Goal: Information Seeking & Learning: Learn about a topic

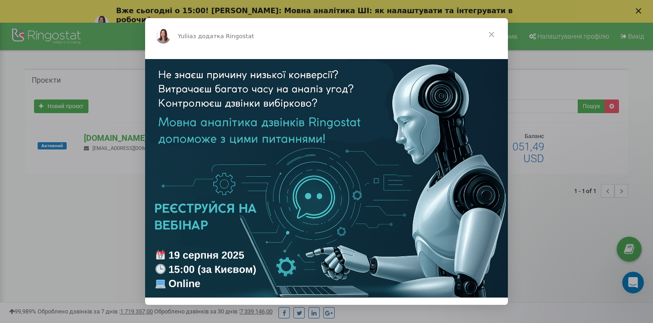
click at [93, 211] on div "Месенджер Intercom" at bounding box center [326, 161] width 653 height 323
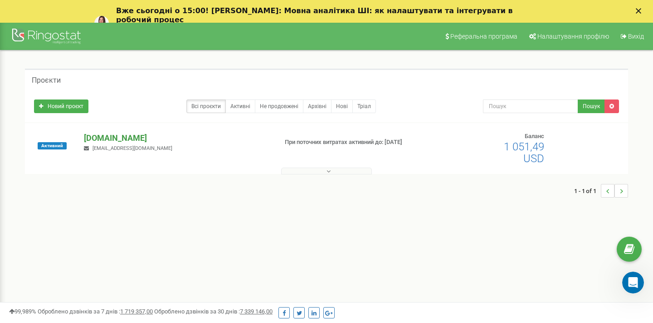
click at [112, 138] on p "[DOMAIN_NAME]" at bounding box center [177, 138] width 186 height 12
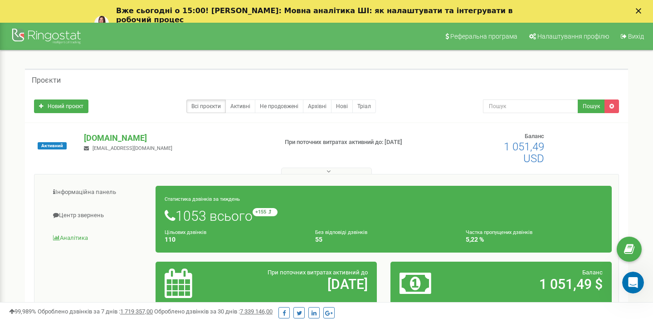
click at [72, 236] on link "Аналiтика" at bounding box center [98, 238] width 115 height 22
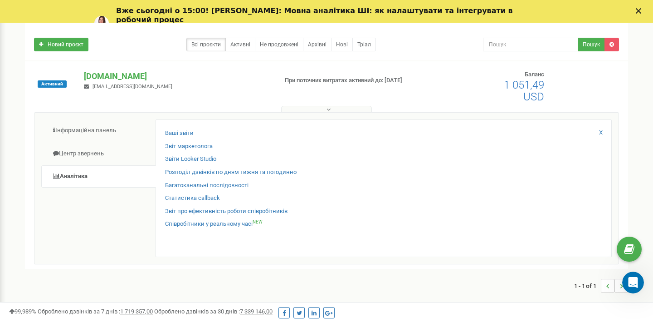
scroll to position [75, 0]
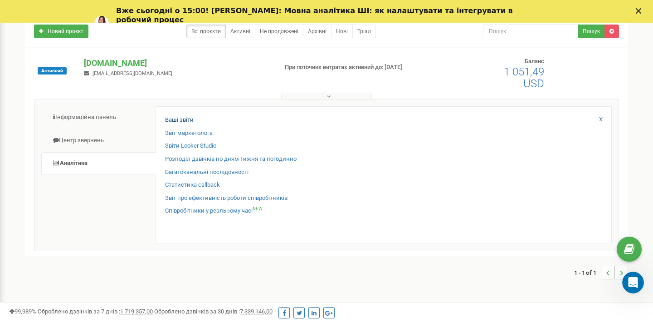
click at [179, 117] on link "Ваші звіти" at bounding box center [179, 120] width 29 height 9
click at [184, 156] on link "Розподіл дзвінків по дням тижня та погодинно" at bounding box center [231, 159] width 132 height 9
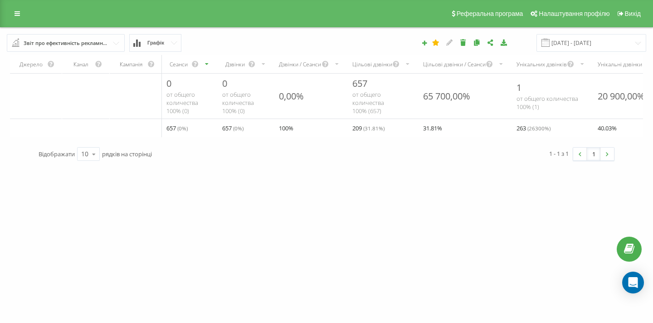
click at [116, 51] on input "text" at bounding box center [66, 42] width 117 height 16
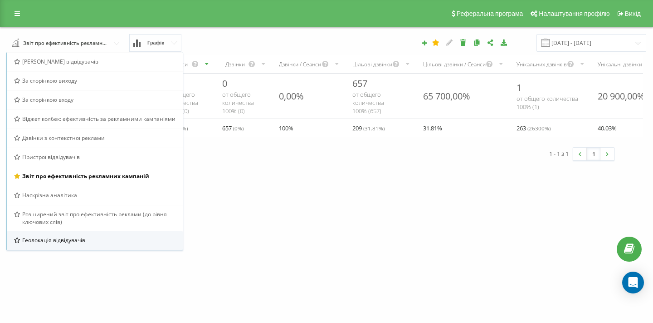
click at [88, 244] on div "Геолокація відвідувачів" at bounding box center [95, 240] width 162 height 8
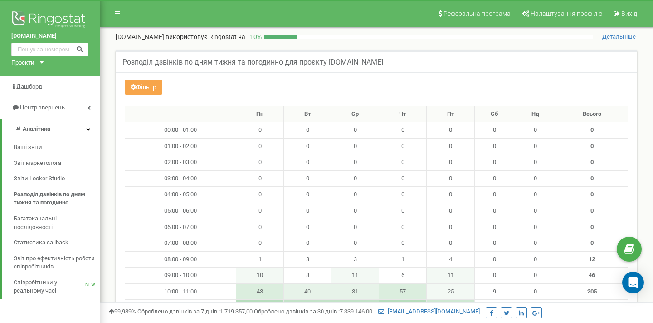
click at [146, 86] on button "Фільтр" at bounding box center [144, 86] width 38 height 15
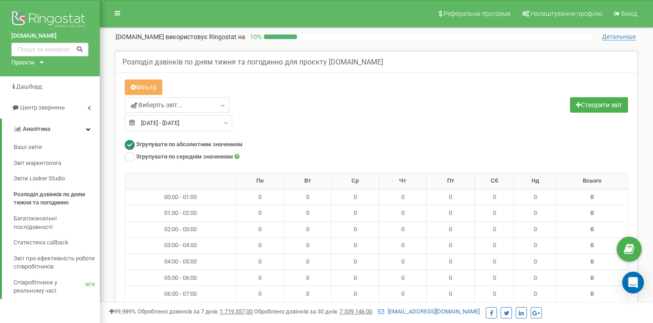
type input "20.07.2025"
type input "19.08.2025"
click at [220, 122] on div "20.07.2025 - 19.08.2025" at bounding box center [179, 123] width 108 height 16
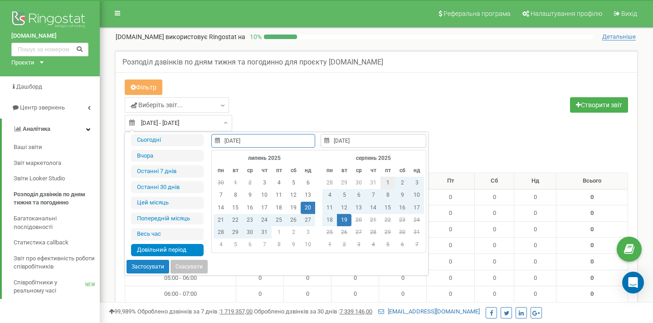
type input "01.08.2025"
click at [385, 182] on td "1" at bounding box center [388, 183] width 15 height 12
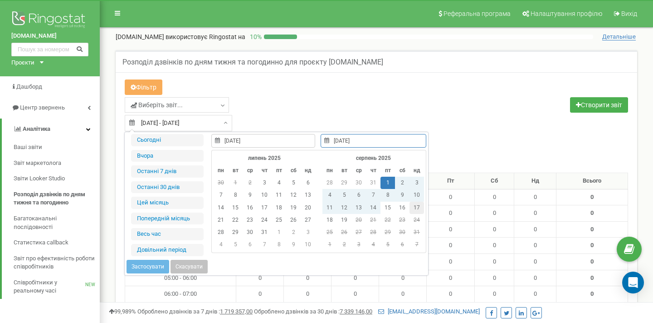
type input "17.08.2025"
click at [416, 208] on td "17" at bounding box center [417, 207] width 15 height 12
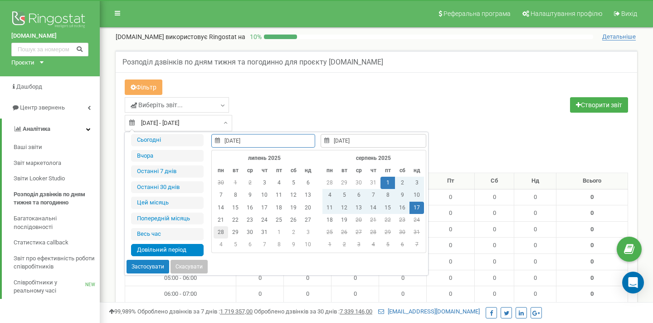
type input "01.08.2025"
click at [157, 265] on button "Застосувати" at bounding box center [148, 267] width 43 height 14
type input "[DATE] - [DATE]"
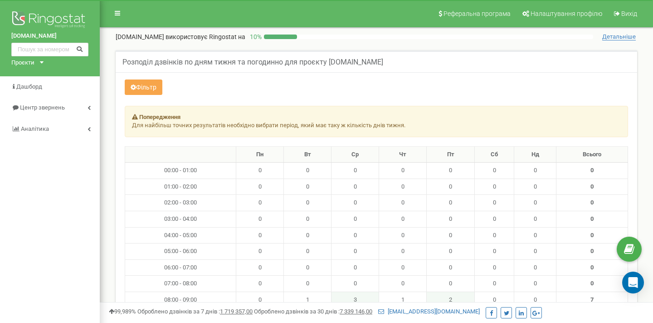
click at [151, 87] on button "Фільтр" at bounding box center [144, 86] width 38 height 15
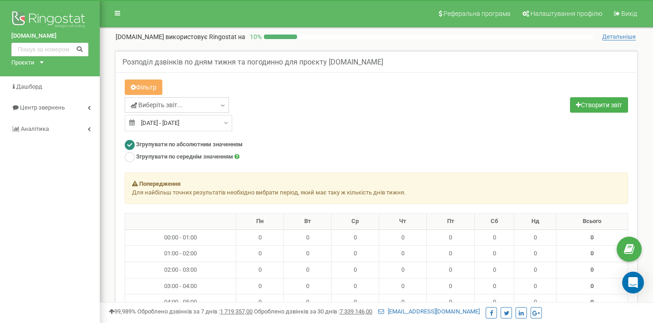
click at [175, 103] on span "Виберіть звіт..." at bounding box center [157, 104] width 52 height 9
click at [204, 108] on link "Виберіть звіт..." at bounding box center [177, 104] width 104 height 15
click at [595, 108] on link "Створити звіт" at bounding box center [599, 104] width 58 height 15
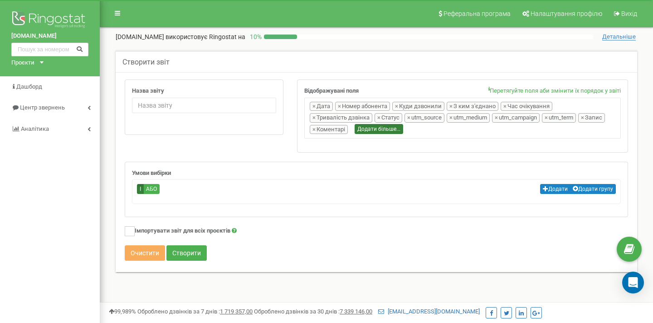
click at [358, 130] on button "Додати більше..." at bounding box center [379, 129] width 49 height 10
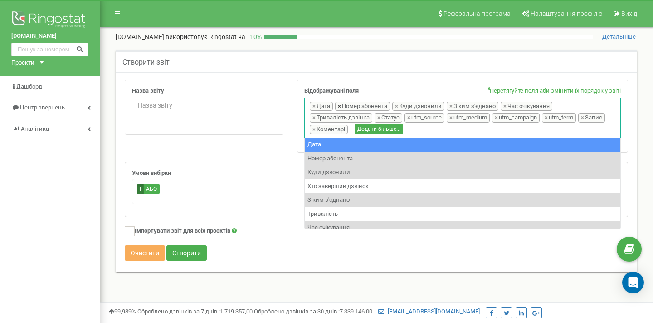
click at [339, 105] on span "×" at bounding box center [339, 106] width 3 height 9
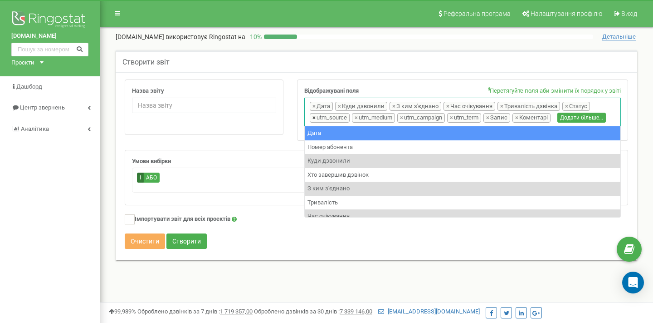
click at [314, 116] on span "×" at bounding box center [314, 117] width 3 height 9
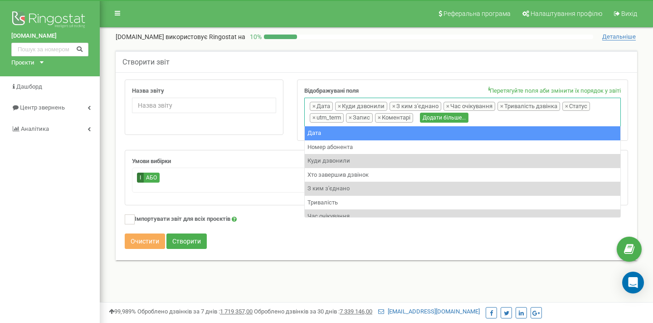
click at [314, 116] on span "×" at bounding box center [314, 117] width 3 height 9
click at [447, 105] on span "×" at bounding box center [448, 106] width 3 height 9
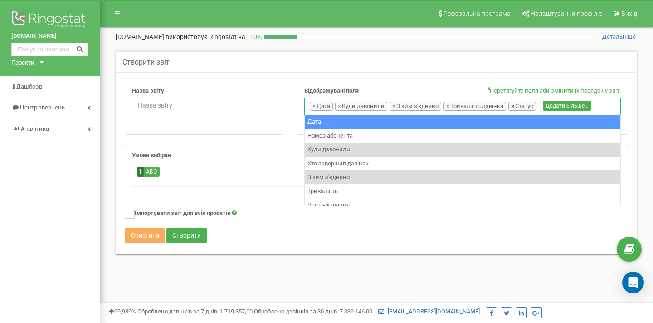
click at [511, 105] on span "×" at bounding box center [512, 106] width 3 height 9
click at [340, 106] on span "×" at bounding box center [339, 106] width 3 height 9
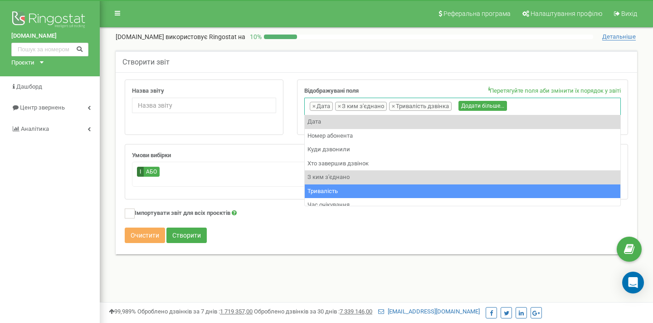
click at [252, 233] on div "Очистити Створити" at bounding box center [377, 236] width 504 height 18
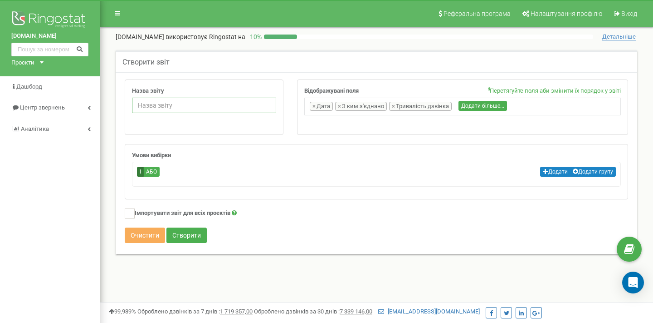
click at [159, 104] on input "Назва звіту" at bounding box center [204, 105] width 144 height 15
type input "тест"
click at [196, 242] on button "Створити" at bounding box center [187, 234] width 40 height 15
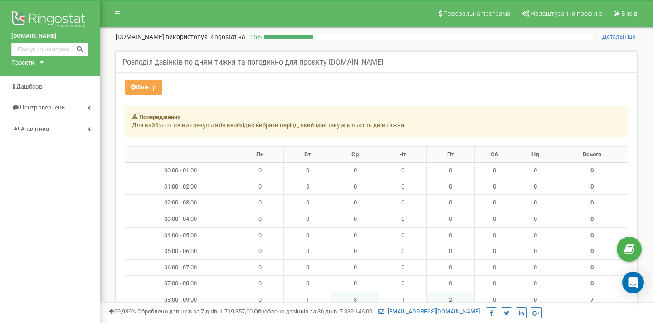
click at [154, 87] on button "Фільтр" at bounding box center [144, 86] width 38 height 15
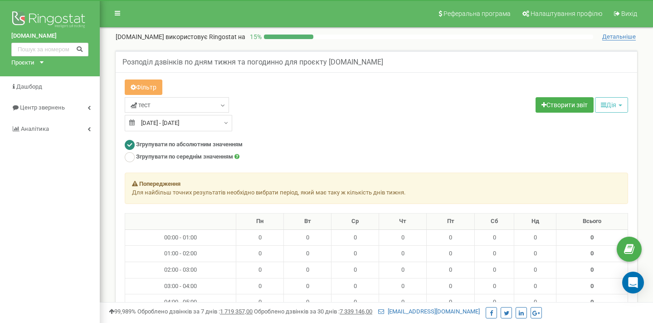
type input "01.08.2025"
type input "17.08.2025"
click at [189, 123] on input "01.08.2025 - 17.08.2025" at bounding box center [179, 123] width 108 height 16
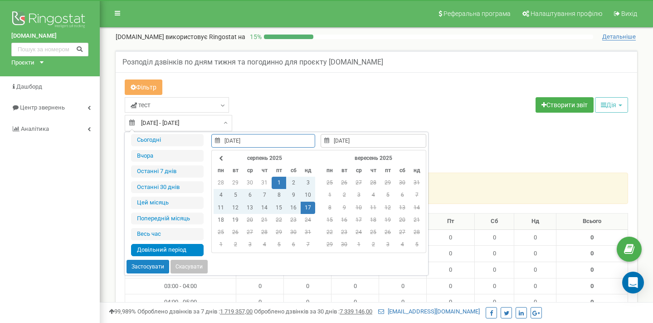
click at [257, 93] on div "Фільтр" at bounding box center [376, 88] width 517 height 18
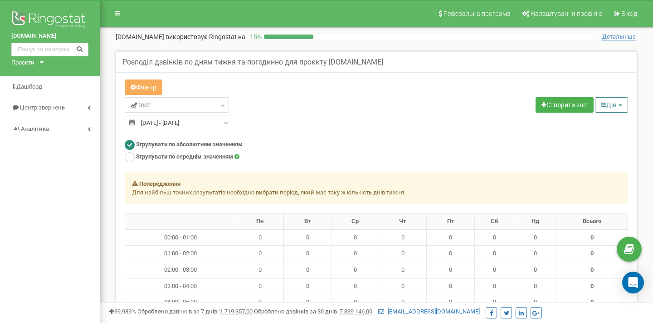
click at [602, 103] on icon "button" at bounding box center [603, 105] width 5 height 6
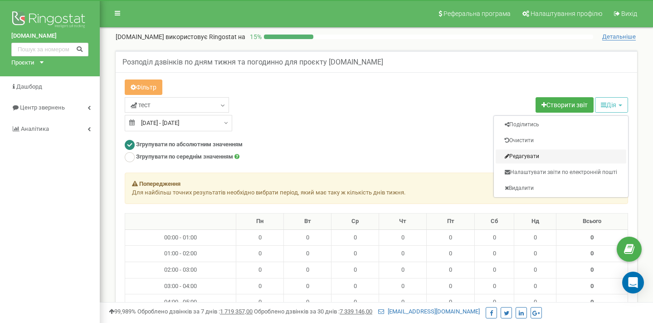
click at [528, 154] on link "Редагувати" at bounding box center [561, 156] width 131 height 14
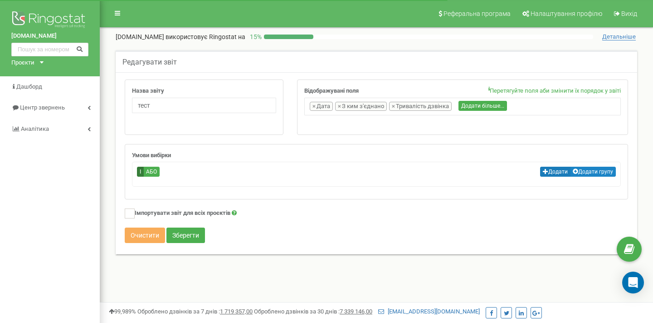
click at [548, 172] on button "Додати" at bounding box center [555, 172] width 30 height 10
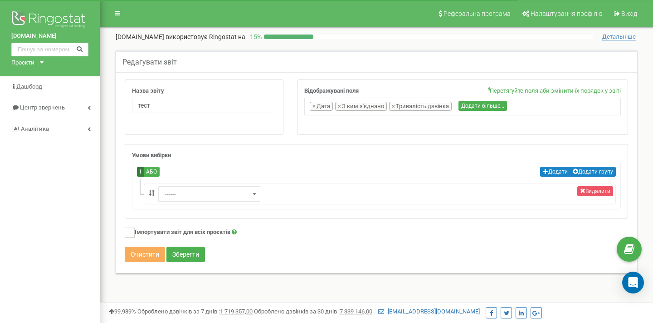
click at [204, 194] on span "------" at bounding box center [210, 194] width 96 height 13
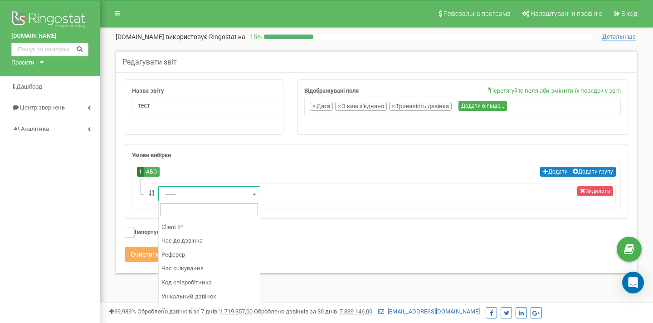
scroll to position [246, 0]
select select "employee_number"
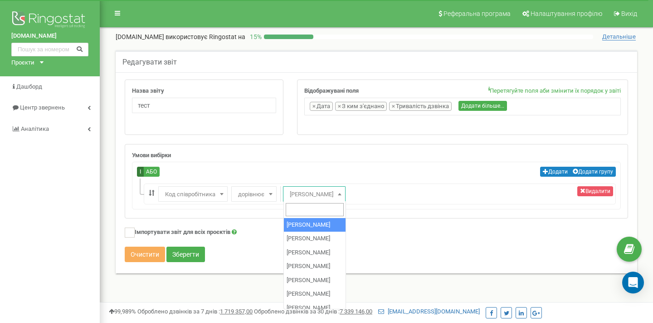
click at [302, 193] on span "Гайдаш Наталія" at bounding box center [314, 194] width 56 height 13
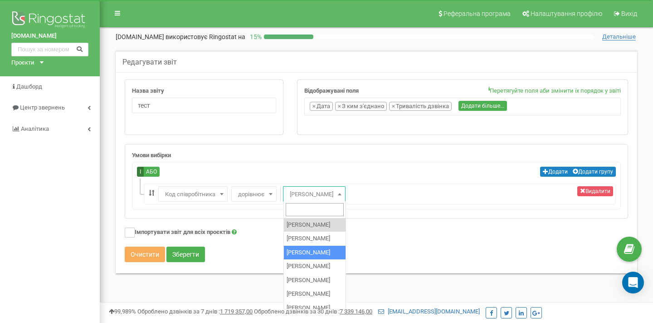
select select "103"
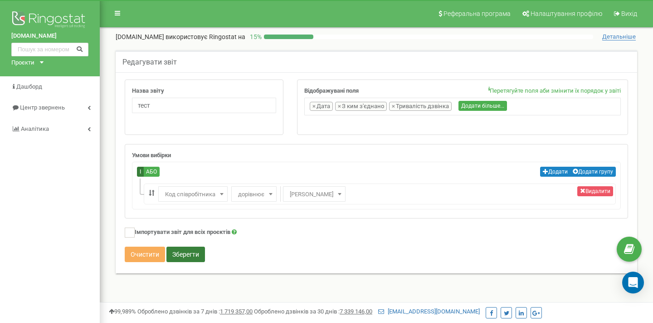
click at [192, 250] on button "Зберегти" at bounding box center [186, 253] width 39 height 15
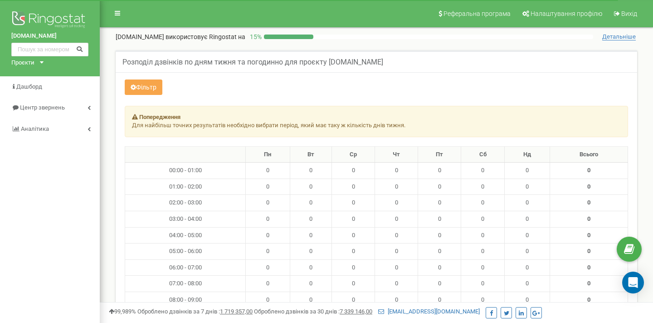
click at [156, 88] on button "Фільтр" at bounding box center [144, 86] width 38 height 15
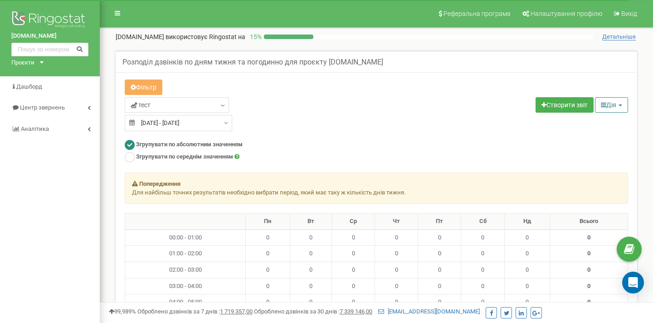
click at [607, 103] on button "Дія" at bounding box center [611, 104] width 33 height 15
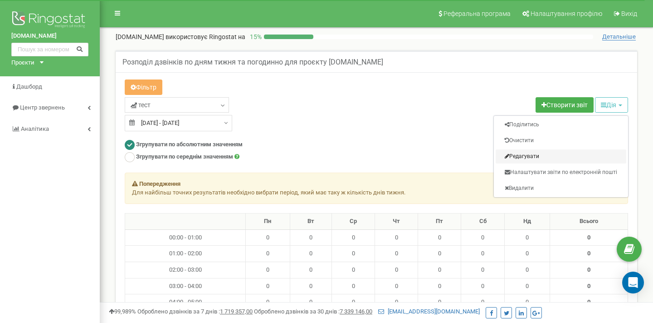
click at [537, 154] on link "Редагувати" at bounding box center [561, 156] width 131 height 14
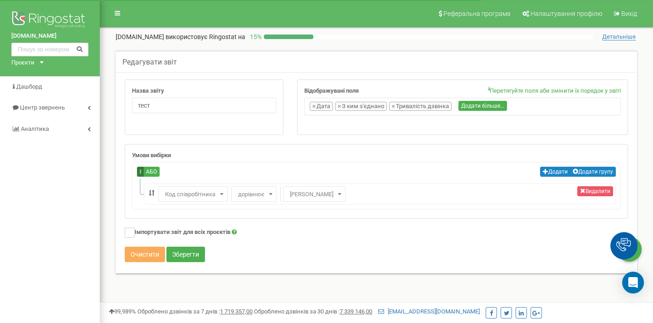
select select "employee_number"
select select "103"
click at [278, 191] on li "Видалити ------ Куди дзвонили Тривалість Тривалість дзвінка Статус Номер абонен…" at bounding box center [380, 193] width 472 height 21
click at [270, 191] on span at bounding box center [270, 194] width 9 height 12
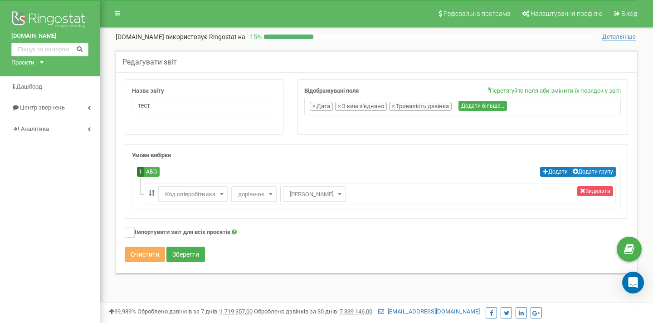
click at [556, 168] on button "Додати" at bounding box center [555, 172] width 30 height 10
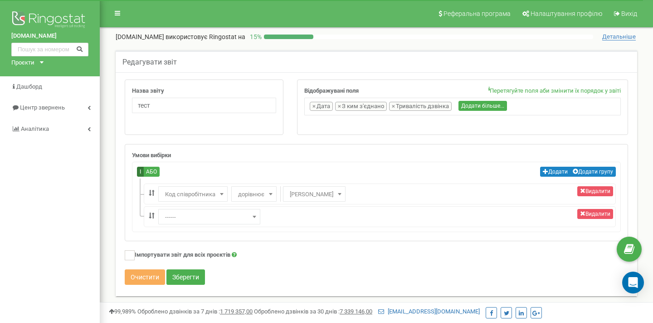
click at [225, 220] on span "------" at bounding box center [210, 217] width 96 height 13
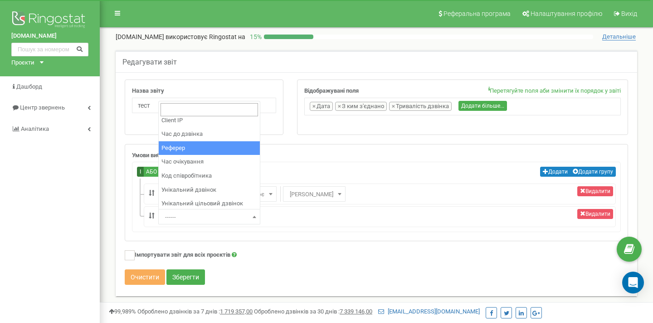
scroll to position [264, 0]
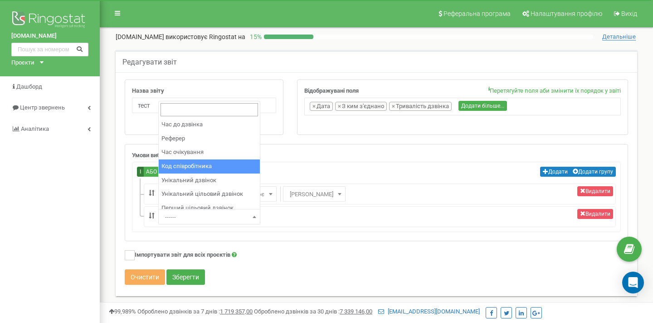
select select "employee_number"
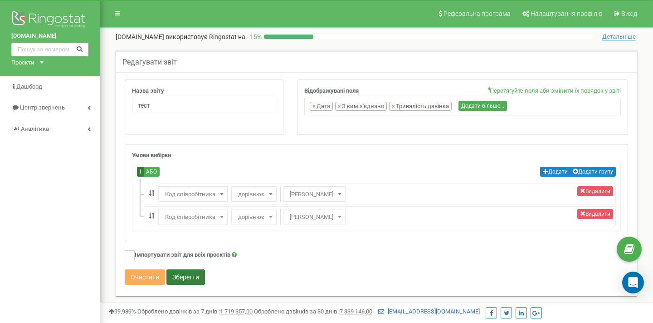
click at [177, 277] on button "Зберегти" at bounding box center [186, 276] width 39 height 15
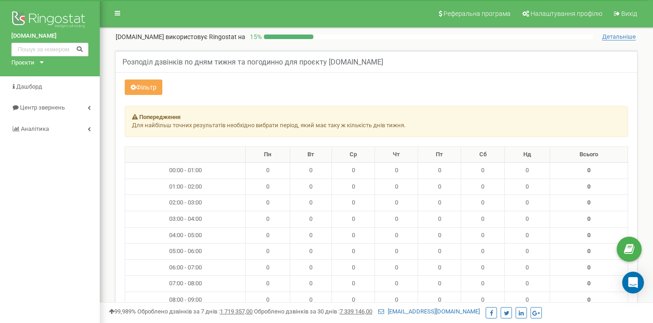
click at [150, 90] on button "Фільтр" at bounding box center [144, 86] width 38 height 15
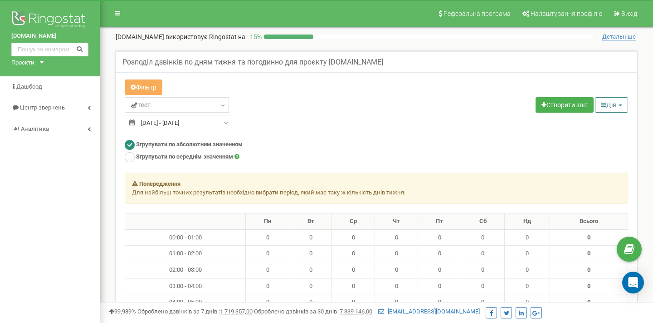
click at [601, 107] on icon "button" at bounding box center [603, 105] width 5 height 6
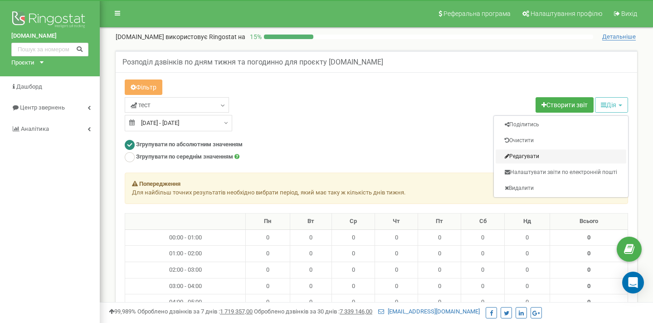
click at [534, 154] on link "Редагувати" at bounding box center [561, 156] width 131 height 14
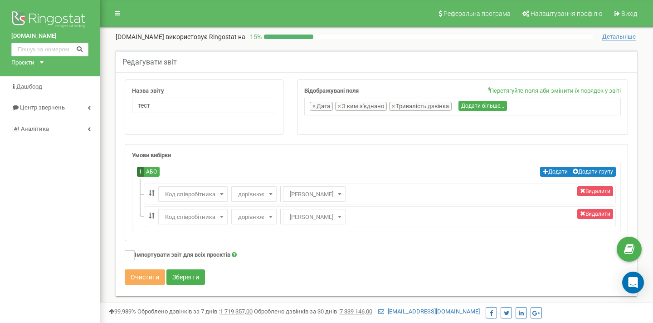
select select "employee_number"
select select "103"
select select "employee_number"
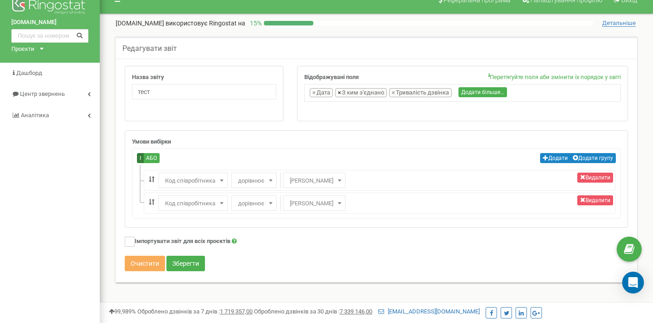
click at [340, 93] on span "×" at bounding box center [339, 92] width 3 height 9
click at [393, 64] on div "Назва звіту Відображувані поля Перетягуйте поля аби змінити їх порядок у звіті …" at bounding box center [377, 171] width 522 height 224
click at [188, 261] on button "Зберегти" at bounding box center [186, 262] width 39 height 15
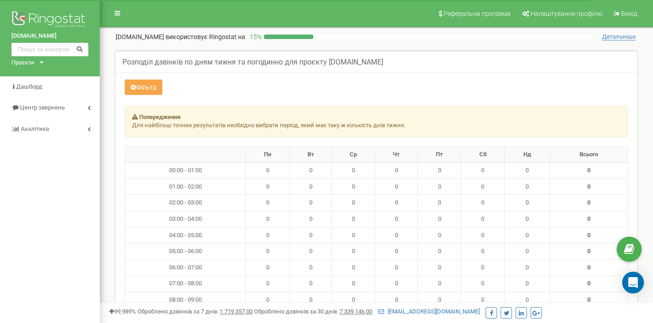
click at [139, 85] on button "Фільтр" at bounding box center [144, 86] width 38 height 15
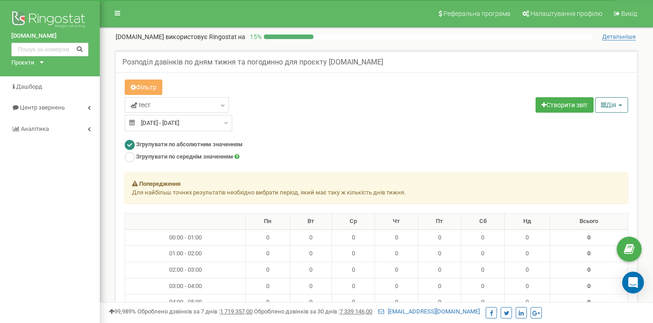
click at [609, 108] on button "Дія" at bounding box center [611, 104] width 33 height 15
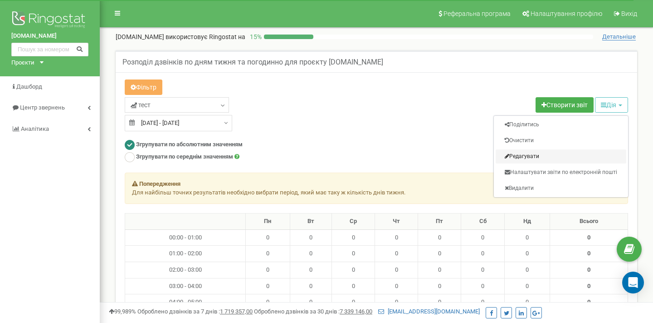
click at [535, 151] on link "Редагувати" at bounding box center [561, 156] width 131 height 14
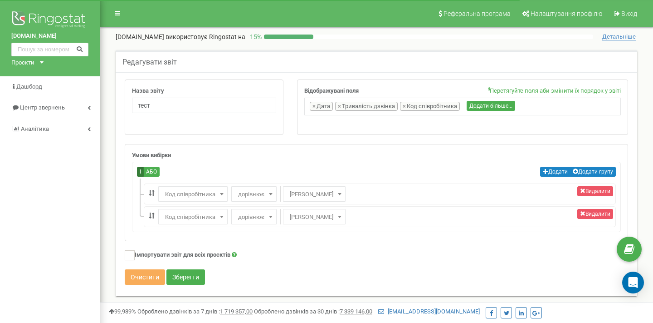
select select "employee_number"
select select "103"
select select "employee_number"
click at [138, 172] on label "І" at bounding box center [140, 172] width 7 height 10
click at [0, 0] on input "І" at bounding box center [0, 0] width 0 height 0
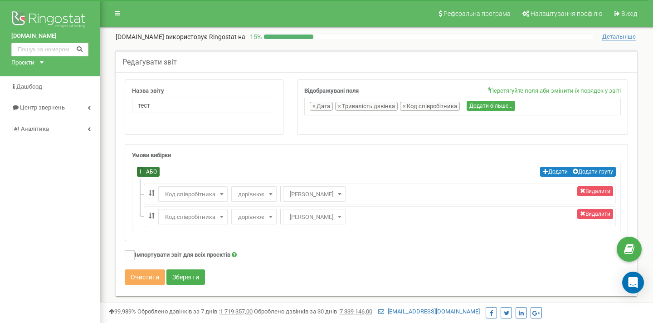
click at [148, 169] on label "АБО" at bounding box center [151, 172] width 16 height 10
click at [0, 0] on input "АБО" at bounding box center [0, 0] width 0 height 0
click at [140, 172] on label "І" at bounding box center [140, 172] width 7 height 10
click at [0, 0] on input "І" at bounding box center [0, 0] width 0 height 0
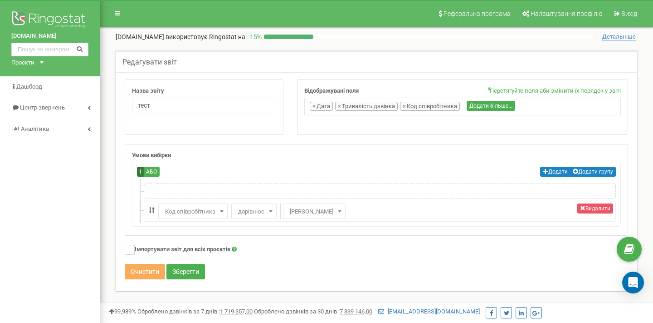
select select "employee_number"
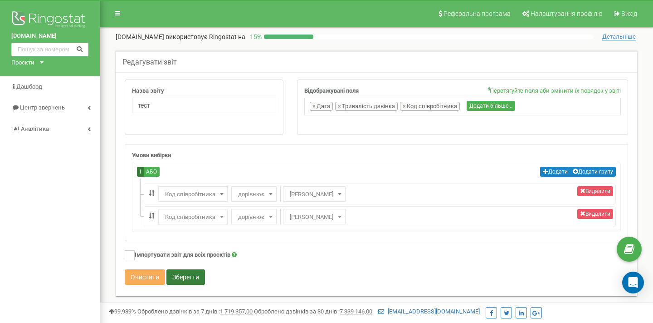
click at [188, 277] on button "Зберегти" at bounding box center [186, 276] width 39 height 15
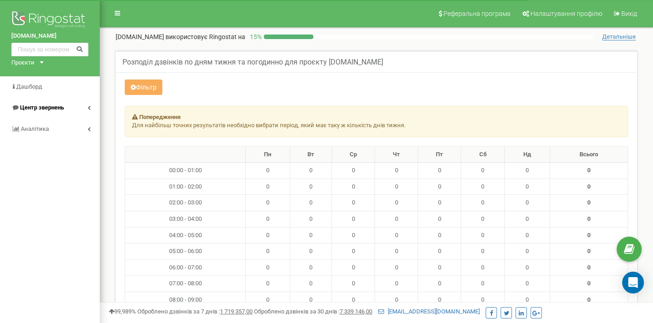
click at [31, 104] on span "Центр звернень" at bounding box center [42, 107] width 44 height 7
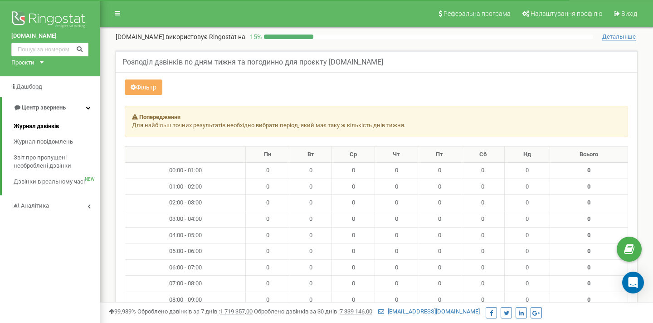
click at [37, 123] on span "Журнал дзвінків" at bounding box center [36, 126] width 45 height 9
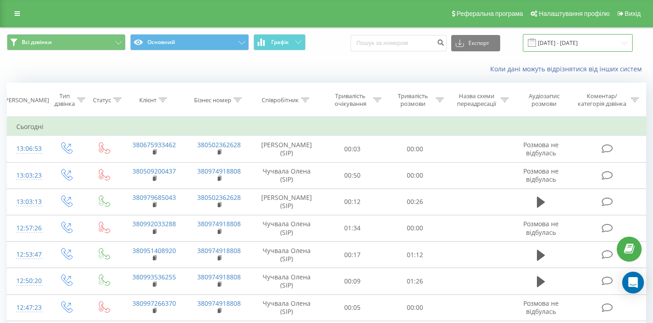
click at [574, 49] on input "19.07.2025 - 19.08.2025" at bounding box center [578, 43] width 110 height 18
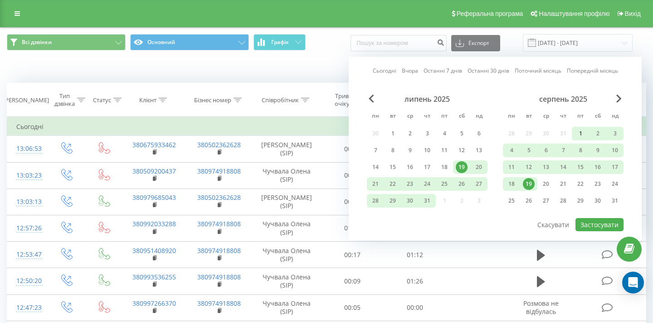
click at [579, 138] on div "1" at bounding box center [581, 134] width 12 height 12
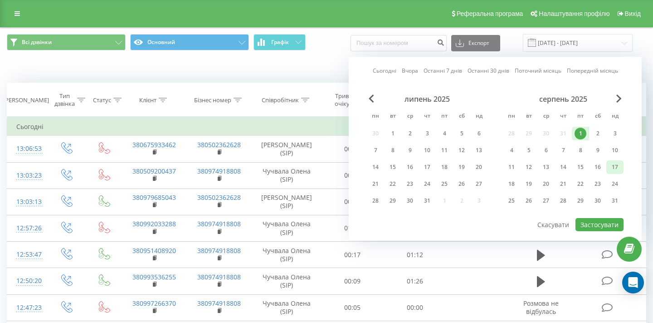
click at [618, 172] on div "17" at bounding box center [615, 167] width 12 height 12
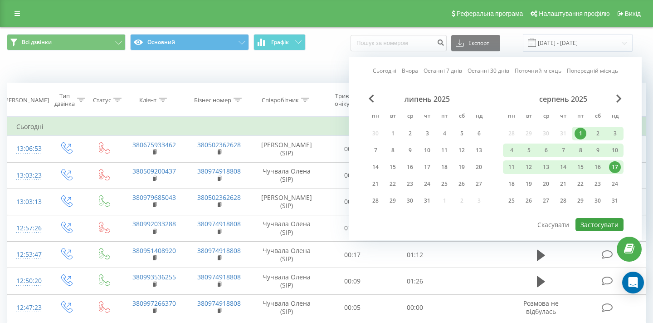
click at [604, 231] on button "Застосувати" at bounding box center [600, 224] width 48 height 13
type input "[DATE] - [DATE]"
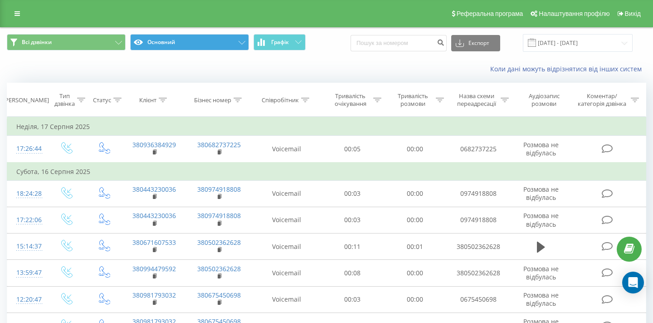
click at [173, 50] on button "Основний" at bounding box center [189, 42] width 119 height 16
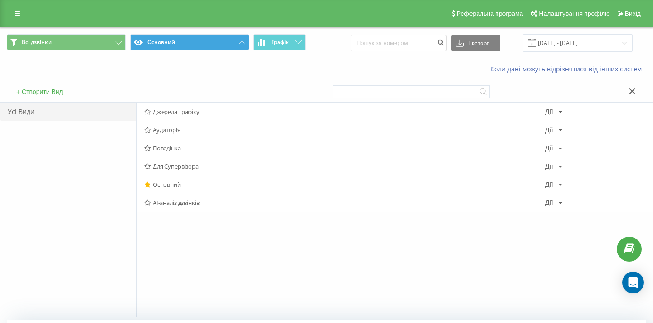
click at [174, 50] on button "Основний" at bounding box center [189, 42] width 119 height 16
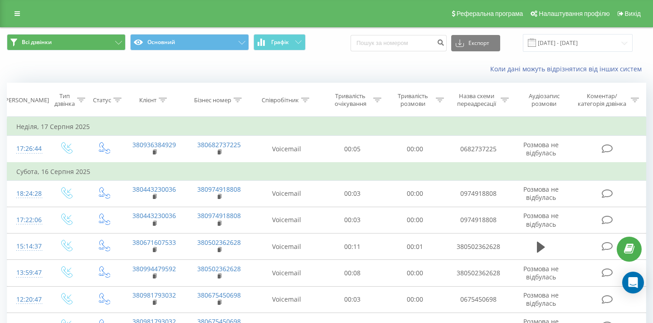
click at [82, 50] on button "Всі дзвінки" at bounding box center [66, 42] width 119 height 16
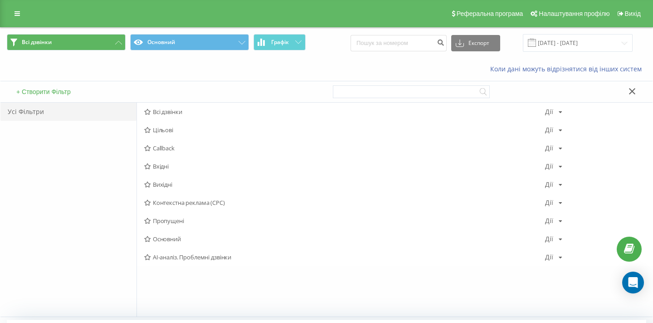
click at [82, 50] on button "Всі дзвінки" at bounding box center [66, 42] width 119 height 16
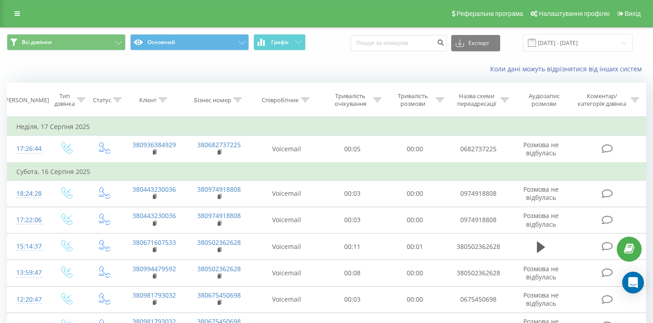
click at [306, 50] on span "Всі дзвінки Основний Графік" at bounding box center [163, 43] width 313 height 18
click at [295, 44] on icon at bounding box center [298, 41] width 6 height 3
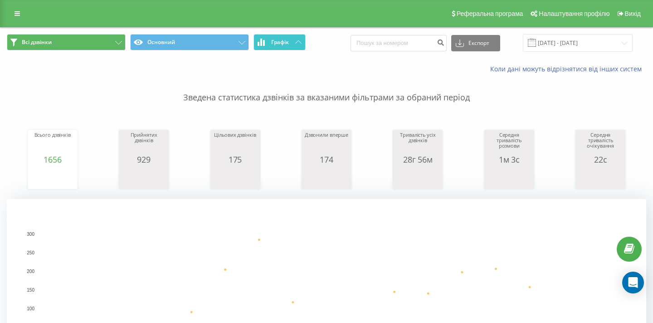
click at [97, 50] on button "Всі дзвінки" at bounding box center [66, 42] width 119 height 16
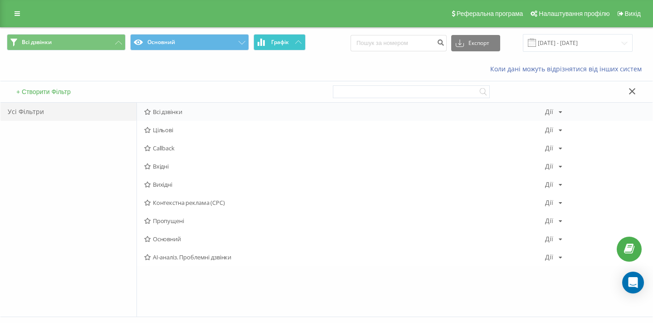
click at [559, 115] on icon at bounding box center [561, 111] width 4 height 5
click at [48, 102] on div "+ Створити Фільтр" at bounding box center [163, 91] width 326 height 21
click at [46, 96] on button "+ Створити Фільтр" at bounding box center [44, 92] width 60 height 8
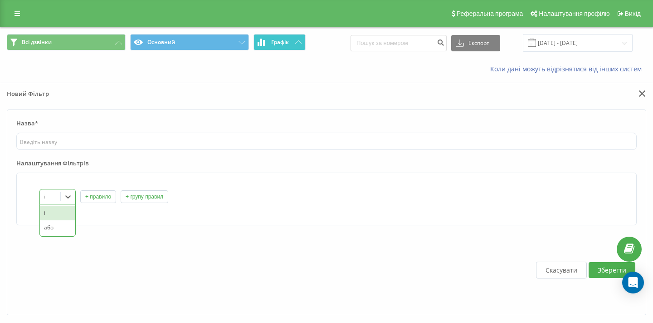
click at [67, 199] on div at bounding box center [68, 196] width 15 height 15
click at [105, 203] on button "+ правило" at bounding box center [98, 196] width 36 height 13
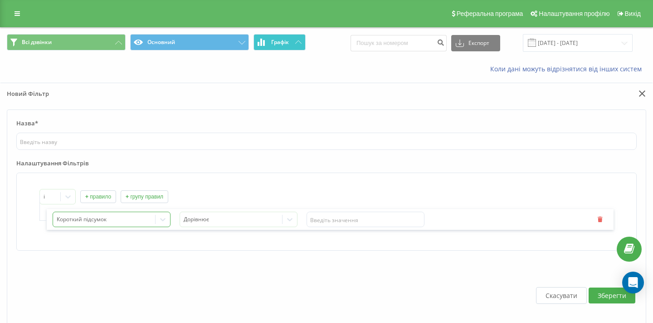
click at [128, 227] on div "Короткий підсумок" at bounding box center [112, 218] width 118 height 15
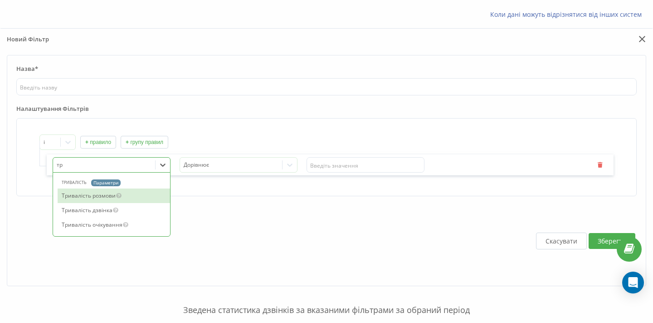
type input "три"
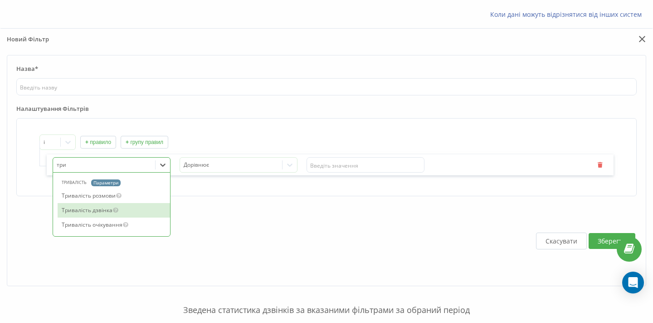
click at [133, 208] on div "Тривалість дзвінка" at bounding box center [114, 210] width 113 height 15
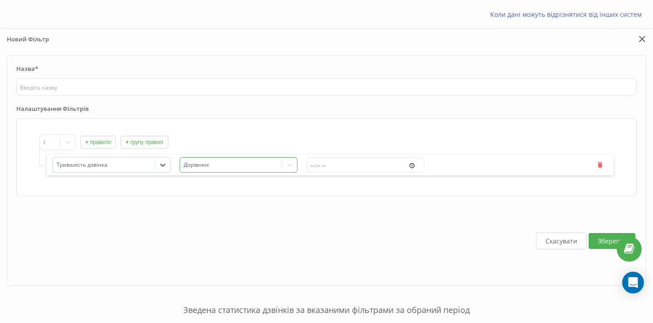
click at [226, 163] on div at bounding box center [231, 165] width 95 height 10
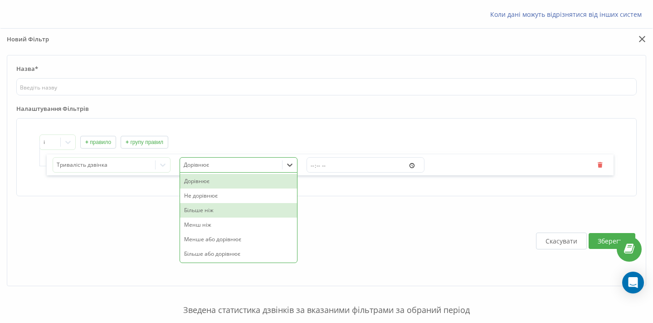
click at [222, 211] on div "Більше ніж" at bounding box center [238, 210] width 117 height 15
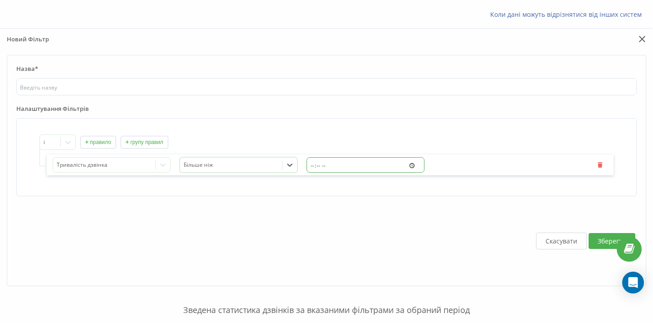
click at [340, 167] on input "time" at bounding box center [366, 164] width 118 height 15
click at [562, 249] on button "Скасувати" at bounding box center [561, 240] width 51 height 17
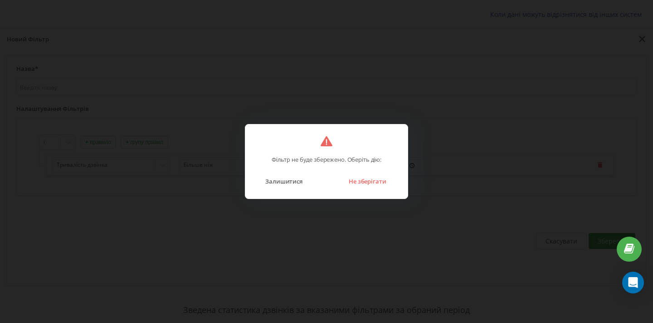
click at [349, 225] on div "Фільтр не буде збережено. Оберіть дію: Залишитися Не зберігати" at bounding box center [326, 161] width 653 height 323
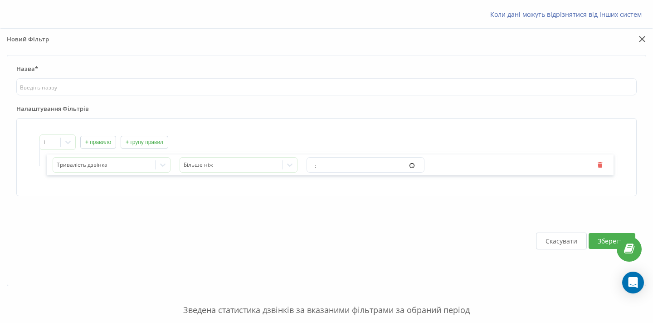
click at [366, 175] on div "Тривалість дзвінка Більше ніж" at bounding box center [330, 164] width 567 height 21
click at [341, 172] on input "time" at bounding box center [366, 164] width 118 height 15
click at [340, 172] on input "time" at bounding box center [366, 164] width 118 height 15
click at [322, 172] on input "time" at bounding box center [366, 164] width 118 height 15
type input "00:50"
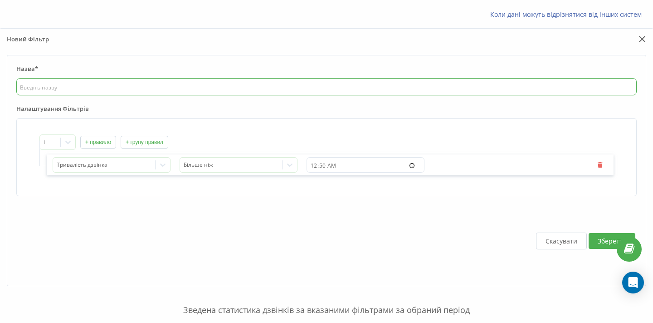
click at [162, 95] on input "text" at bounding box center [326, 86] width 621 height 17
drag, startPoint x: 152, startPoint y: 93, endPoint x: 21, endPoint y: 96, distance: 130.7
click at [21, 95] on input "більше 50 секунд" at bounding box center [326, 86] width 621 height 17
click at [53, 95] on input "дзвінки більше 50 секунд" at bounding box center [326, 86] width 621 height 17
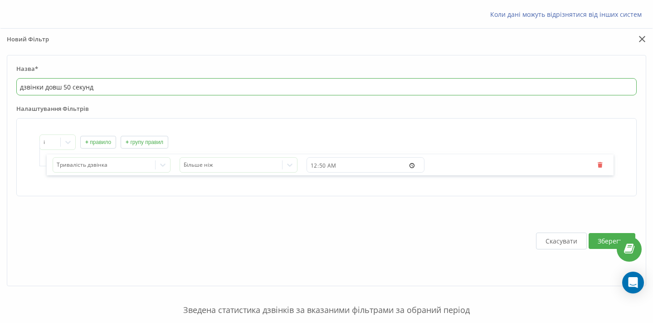
type input "дзвінки довше 50 секунд"
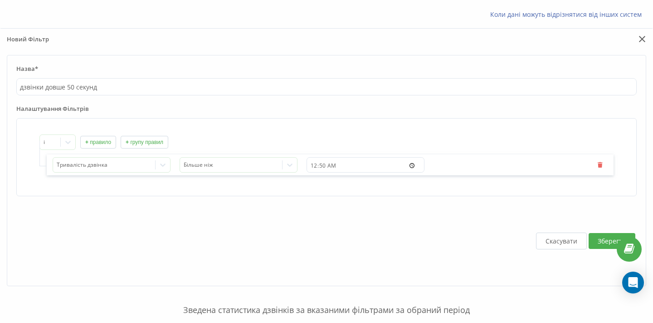
click at [602, 249] on button "Зберегти" at bounding box center [612, 241] width 47 height 16
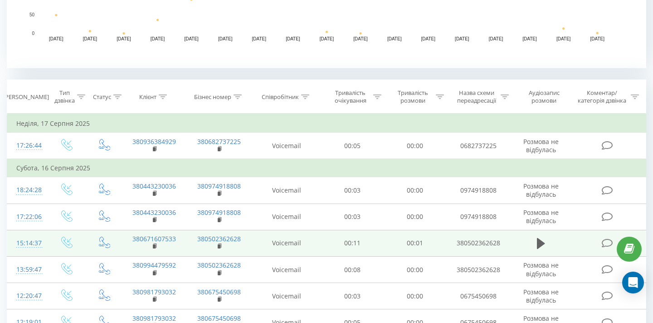
scroll to position [518, 0]
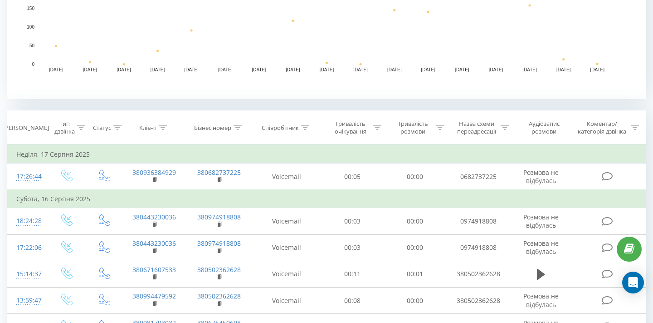
click at [439, 130] on icon at bounding box center [440, 127] width 8 height 5
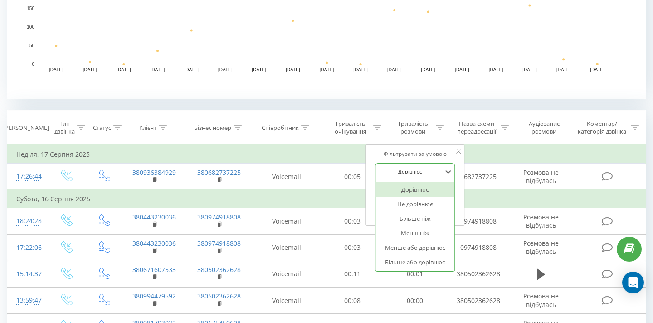
click at [413, 174] on div "Дорівнює" at bounding box center [410, 171] width 64 height 5
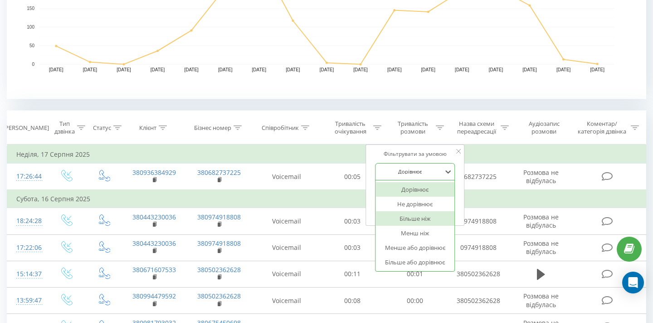
click at [418, 222] on div "Більше ніж" at bounding box center [415, 218] width 79 height 15
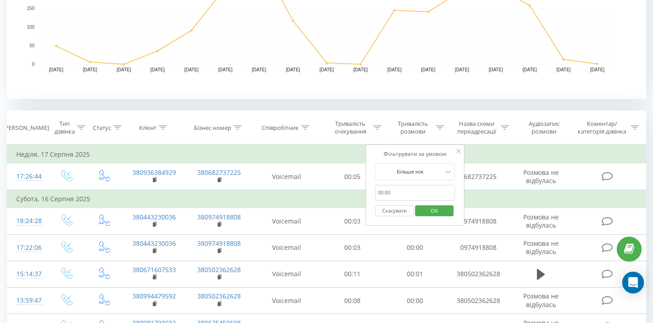
click at [397, 201] on input "text" at bounding box center [415, 193] width 80 height 16
type input "00:50"
click at [433, 217] on span "OK" at bounding box center [434, 210] width 25 height 14
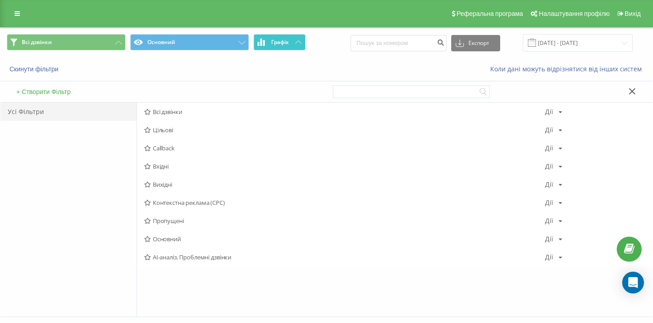
click at [629, 89] on button at bounding box center [632, 92] width 13 height 10
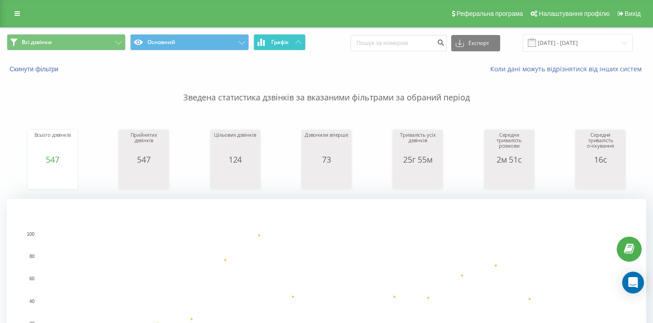
click at [296, 41] on icon at bounding box center [298, 41] width 6 height 3
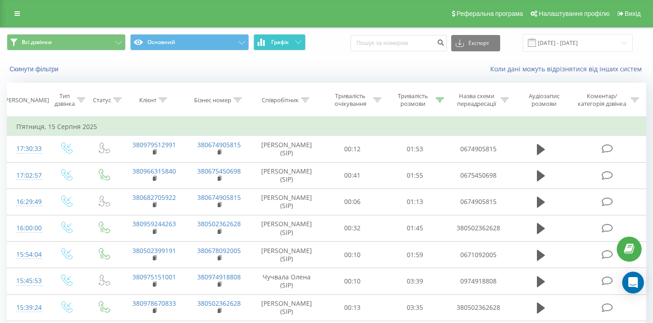
click at [296, 41] on icon at bounding box center [298, 41] width 6 height 3
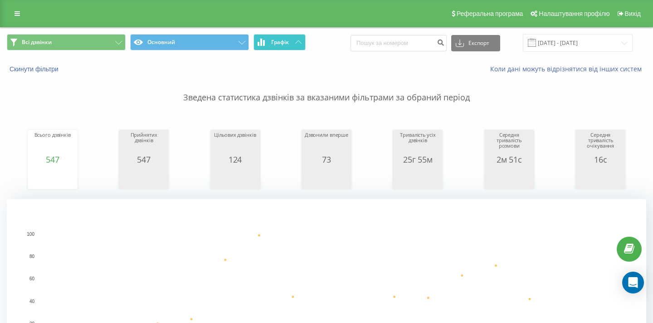
click at [296, 41] on icon at bounding box center [298, 41] width 6 height 3
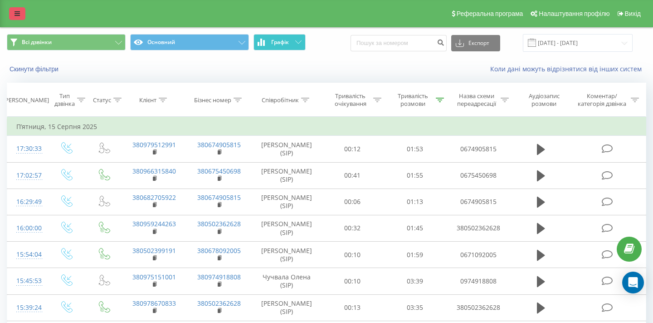
click at [18, 18] on link at bounding box center [17, 13] width 16 height 13
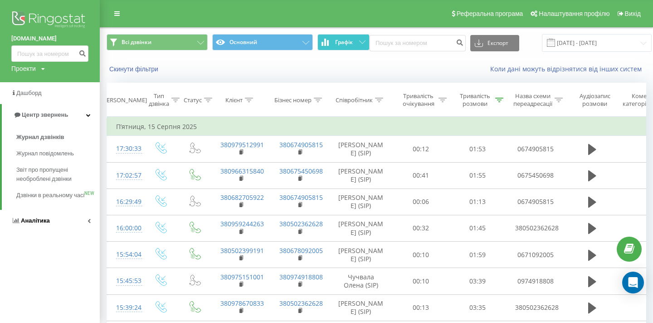
click at [40, 224] on span "Аналiтика" at bounding box center [35, 220] width 29 height 7
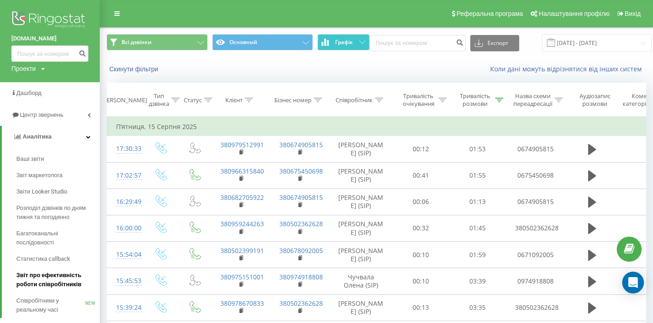
click at [44, 274] on span "Звіт про ефективність роботи співробітників" at bounding box center [55, 279] width 79 height 18
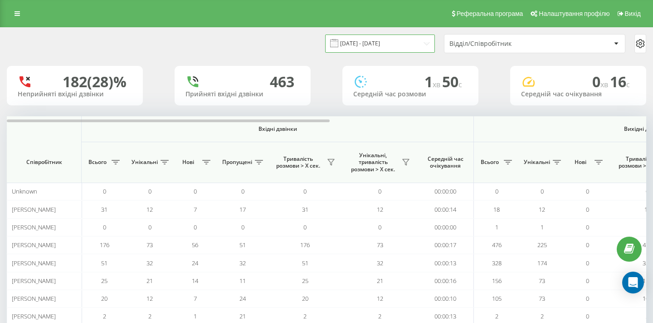
click at [384, 50] on input "[DATE] - [DATE]" at bounding box center [380, 43] width 110 height 18
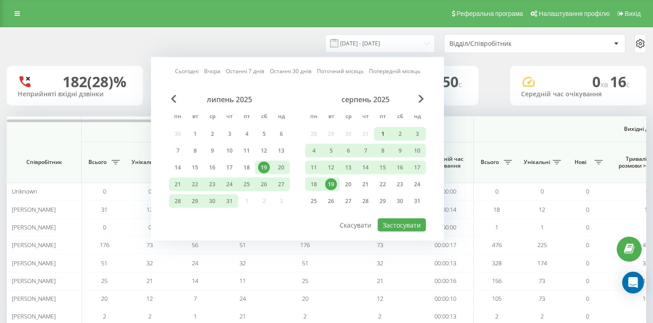
click at [384, 140] on div "1" at bounding box center [383, 134] width 12 height 12
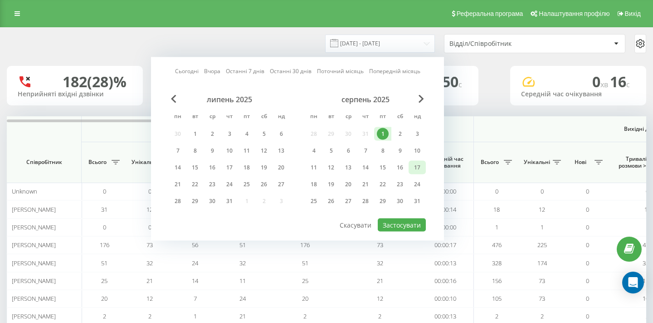
click at [421, 173] on div "17" at bounding box center [418, 168] width 12 height 12
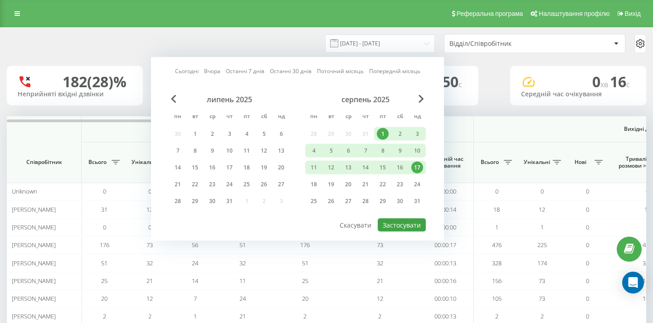
click at [404, 231] on button "Застосувати" at bounding box center [402, 224] width 48 height 13
type input "[DATE] - [DATE]"
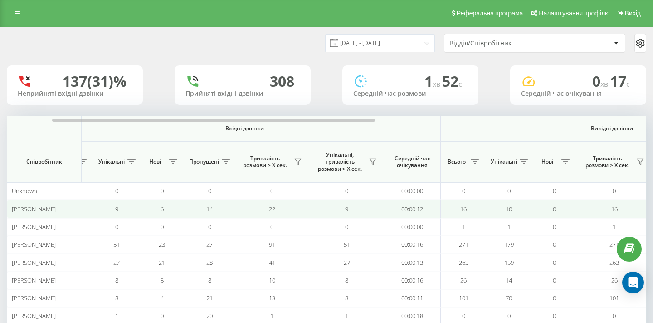
scroll to position [0, 23]
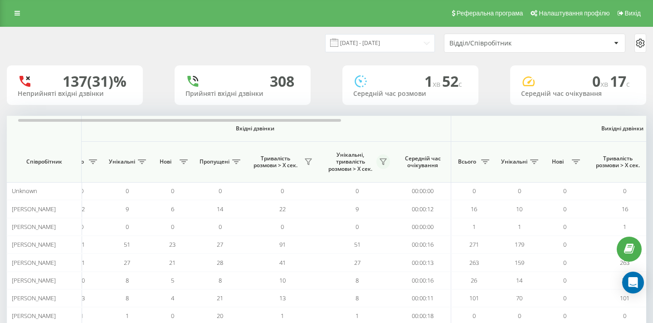
click at [384, 165] on icon at bounding box center [383, 161] width 7 height 7
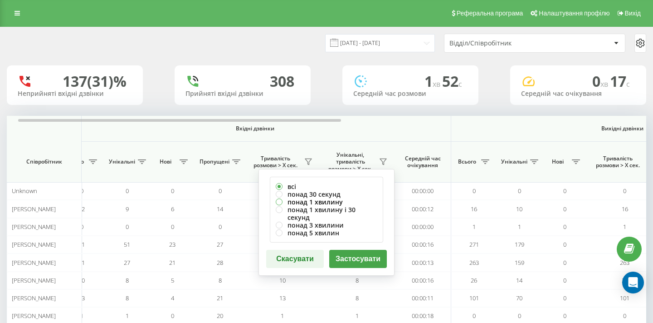
click at [330, 200] on label "понад 1 хвилину" at bounding box center [327, 202] width 102 height 8
radio input "true"
click at [358, 250] on button "Застосувати" at bounding box center [358, 259] width 58 height 18
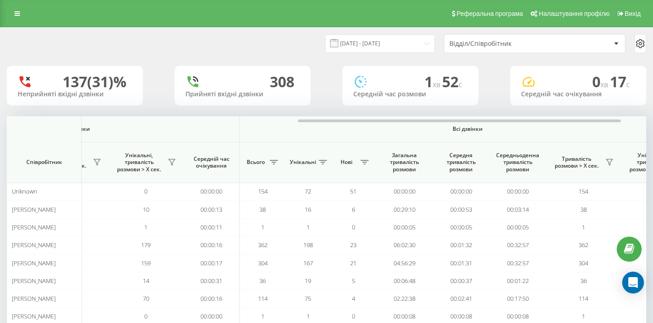
scroll to position [0, 626]
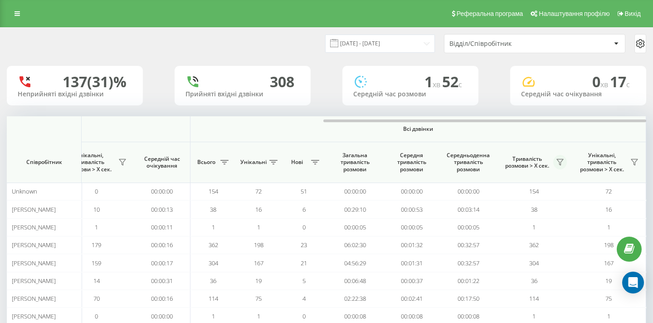
click at [559, 162] on icon at bounding box center [560, 161] width 7 height 7
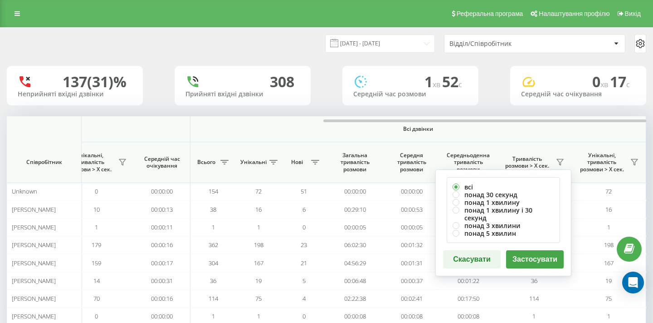
click at [535, 145] on th "Тривалість розмови > Х сек. всі понад 30 секунд понад 1 хвилину понад 1 хвилину…" at bounding box center [534, 162] width 75 height 41
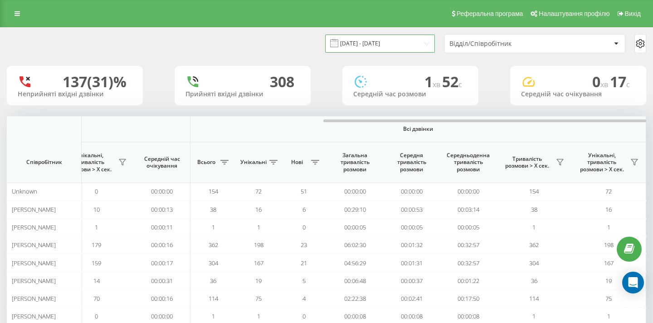
click at [388, 52] on input "[DATE] - [DATE]" at bounding box center [380, 43] width 110 height 18
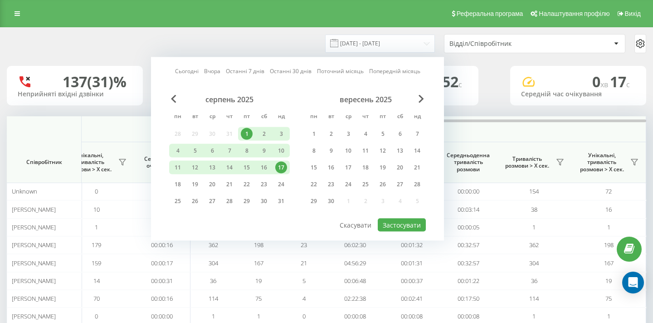
click at [244, 140] on div "1" at bounding box center [247, 134] width 12 height 12
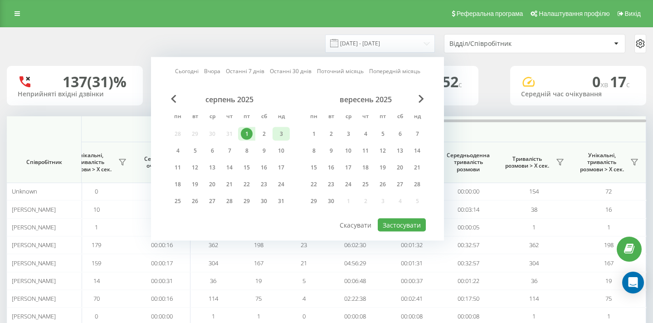
click at [279, 140] on div "3" at bounding box center [281, 134] width 12 height 12
click at [399, 231] on button "Застосувати" at bounding box center [402, 224] width 48 height 13
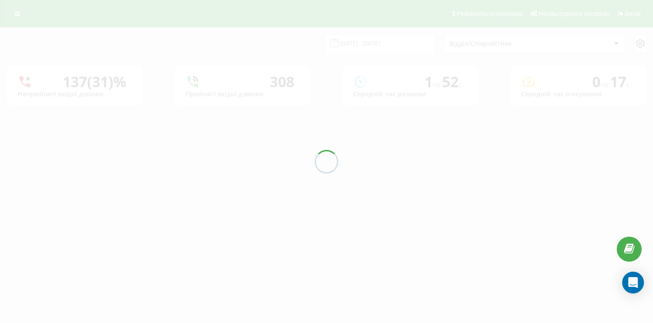
type input "[DATE] - [DATE]"
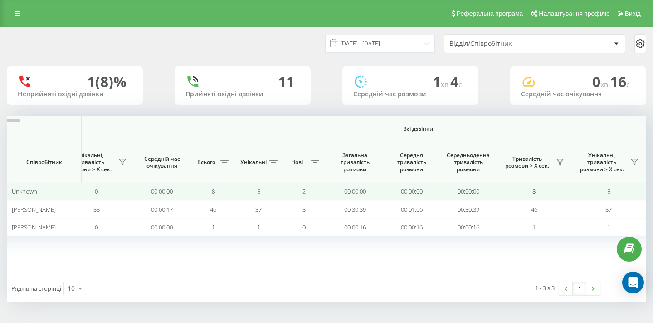
scroll to position [1, 0]
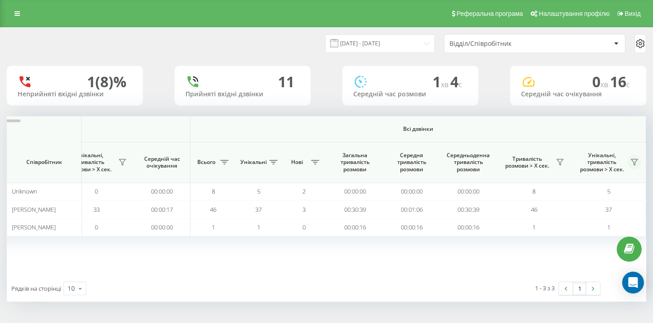
click at [636, 165] on icon at bounding box center [635, 162] width 6 height 6
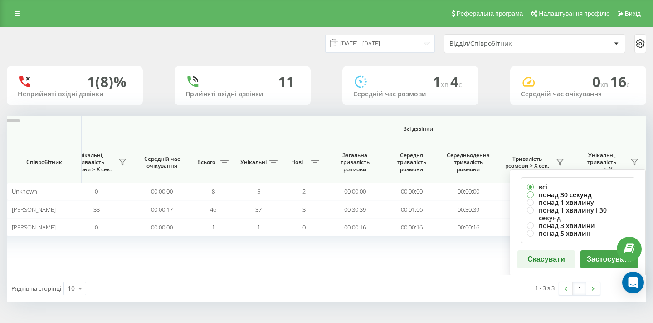
click at [584, 198] on label "понад 30 секунд" at bounding box center [578, 195] width 102 height 8
radio input "true"
click at [600, 257] on button "Застосувати" at bounding box center [610, 259] width 58 height 18
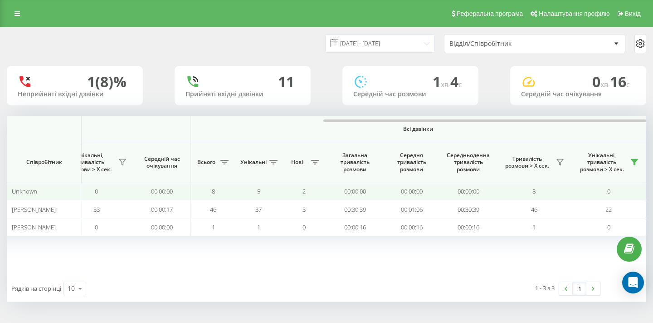
scroll to position [0, 0]
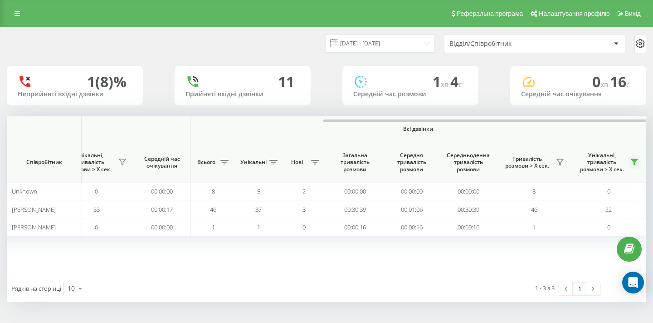
click at [637, 165] on icon at bounding box center [635, 162] width 6 height 6
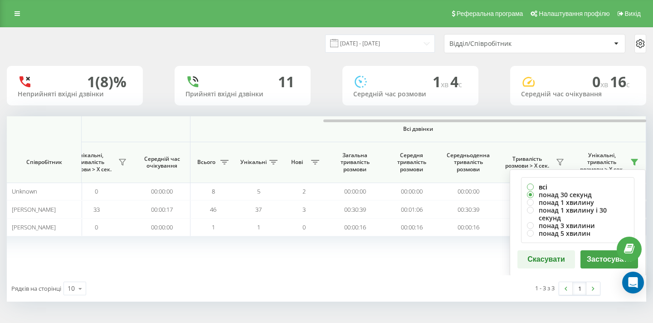
click at [569, 191] on label "всі" at bounding box center [578, 187] width 102 height 8
radio input "true"
click at [595, 255] on button "Застосувати" at bounding box center [610, 259] width 58 height 18
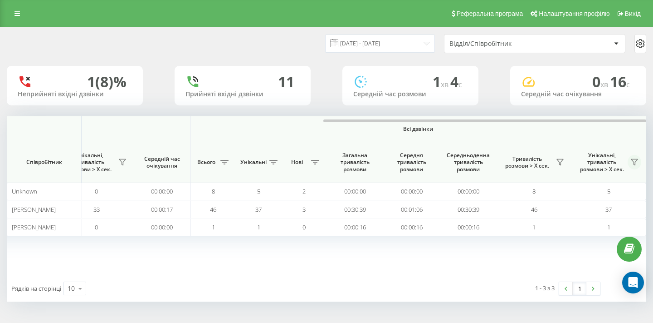
click at [635, 166] on icon at bounding box center [634, 161] width 7 height 7
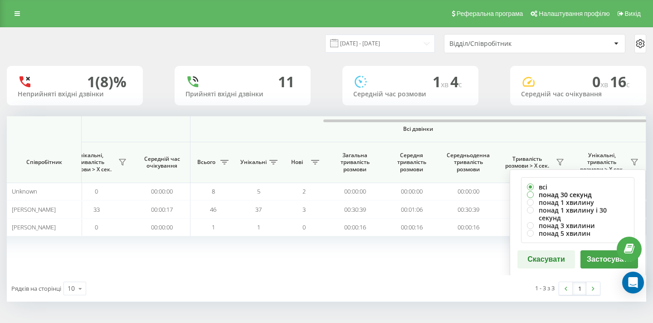
click at [583, 198] on label "понад 30 секунд" at bounding box center [578, 195] width 102 height 8
radio input "true"
click at [584, 206] on label "понад 1 хвилину" at bounding box center [578, 202] width 102 height 8
radio input "true"
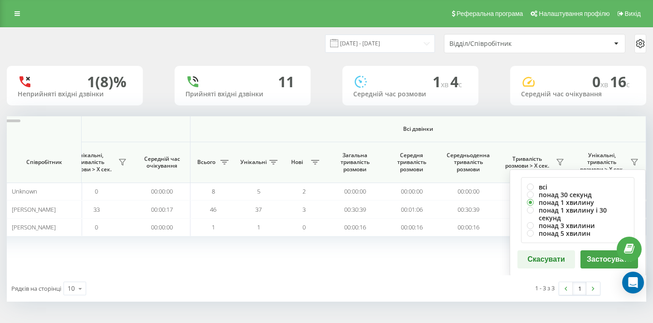
click at [595, 257] on button "Застосувати" at bounding box center [610, 259] width 58 height 18
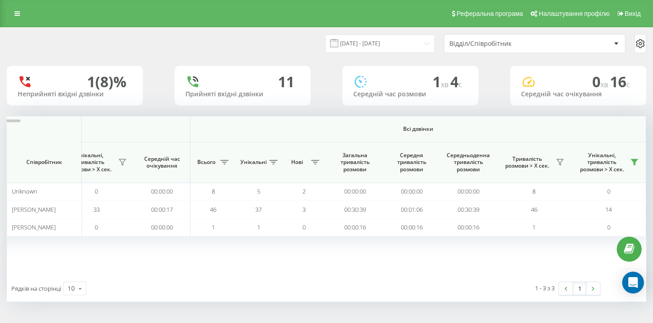
scroll to position [0, 0]
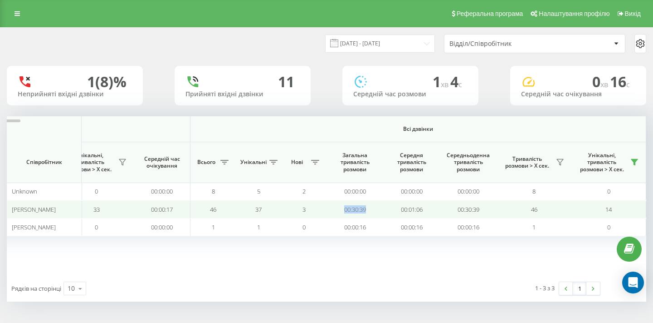
drag, startPoint x: 368, startPoint y: 207, endPoint x: 332, endPoint y: 207, distance: 35.4
click at [332, 207] on td "00:30:39" at bounding box center [355, 209] width 57 height 18
copy td "00:30:39"
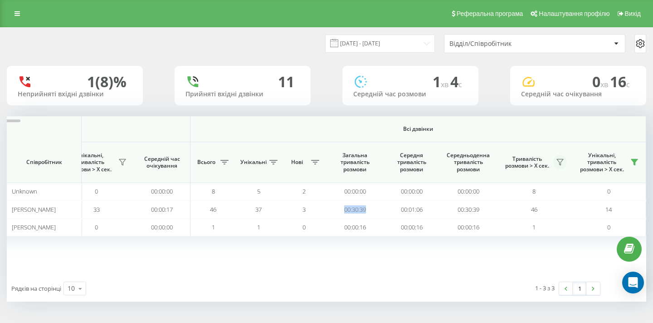
click at [562, 160] on icon at bounding box center [560, 162] width 6 height 6
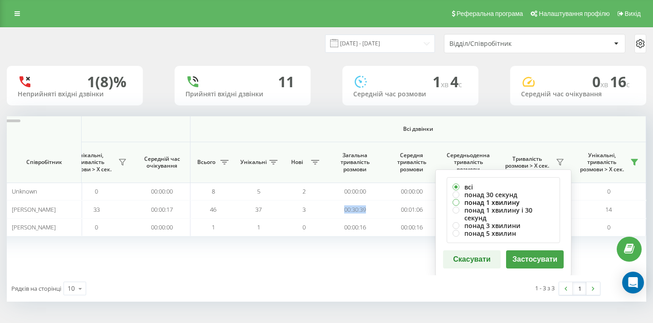
click at [501, 200] on label "понад 1 хвилину" at bounding box center [504, 202] width 102 height 8
radio input "true"
click at [530, 253] on button "Застосувати" at bounding box center [535, 259] width 58 height 18
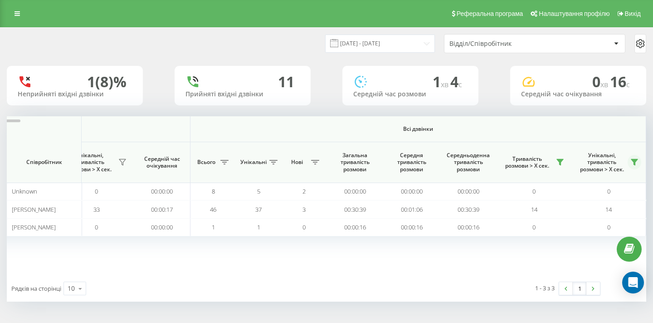
click at [633, 158] on icon at bounding box center [634, 161] width 7 height 7
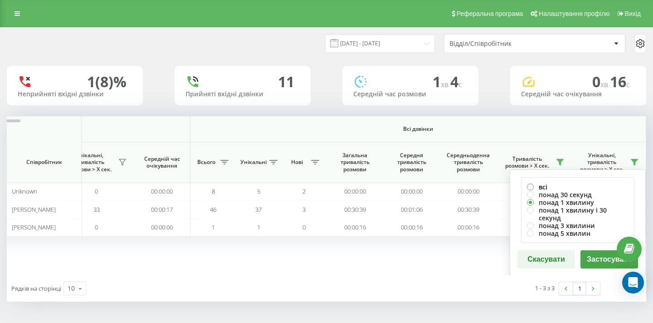
click at [541, 183] on label "всі" at bounding box center [578, 187] width 102 height 8
radio input "true"
click at [599, 250] on button "Застосувати" at bounding box center [610, 259] width 58 height 18
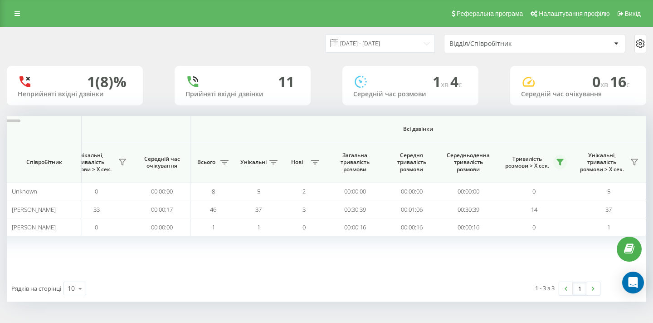
click at [561, 160] on icon at bounding box center [560, 162] width 6 height 6
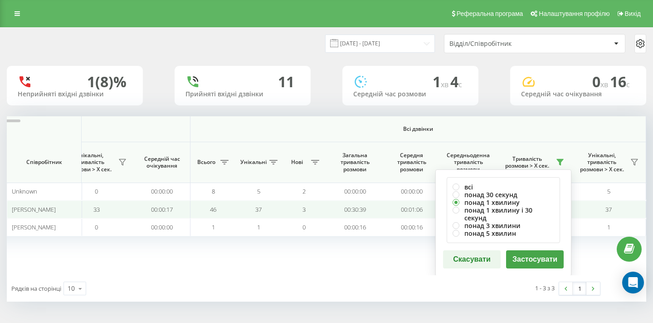
click at [589, 206] on td "37" at bounding box center [609, 209] width 75 height 18
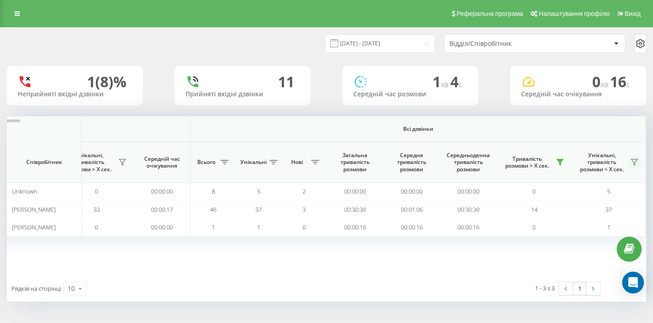
click at [634, 169] on button at bounding box center [635, 162] width 14 height 15
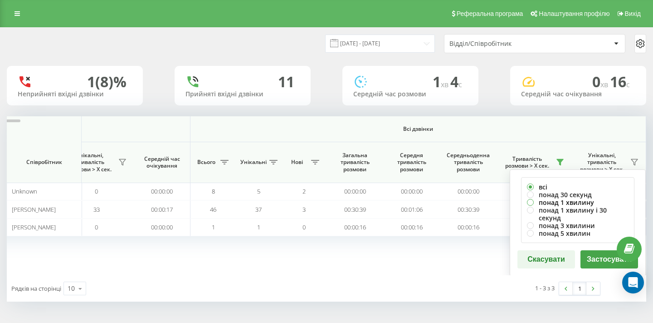
click at [569, 206] on label "понад 1 хвилину" at bounding box center [578, 202] width 102 height 8
radio input "true"
click at [593, 254] on button "Застосувати" at bounding box center [610, 259] width 58 height 18
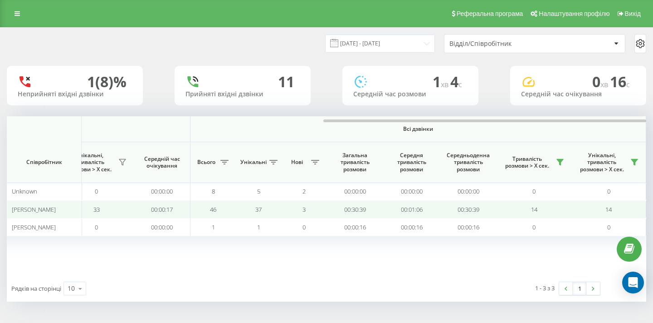
drag, startPoint x: 53, startPoint y: 216, endPoint x: 13, endPoint y: 216, distance: 39.5
click at [13, 213] on div "[PERSON_NAME]" at bounding box center [44, 210] width 65 height 8
copy span "[PERSON_NAME]"
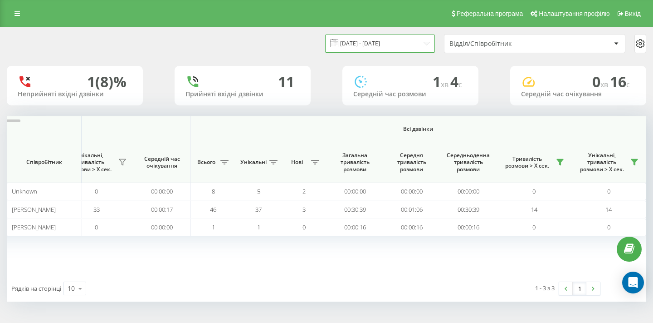
click at [379, 50] on input "[DATE] - [DATE]" at bounding box center [380, 43] width 110 height 18
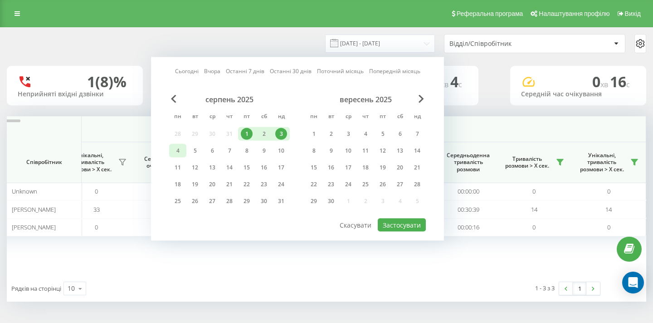
click at [179, 157] on div "4" at bounding box center [178, 151] width 12 height 12
click at [281, 157] on div "10" at bounding box center [281, 151] width 12 height 12
click at [395, 231] on button "Застосувати" at bounding box center [402, 224] width 48 height 13
type input "[DATE] - [DATE]"
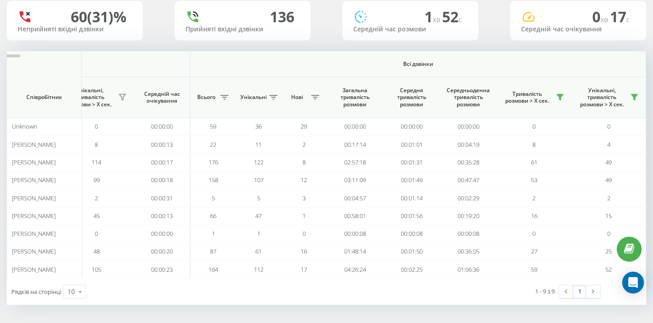
scroll to position [60, 0]
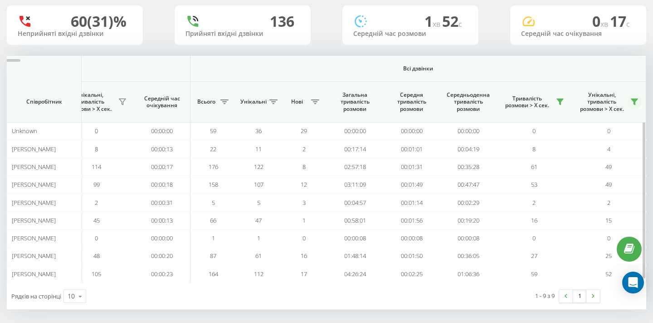
click at [633, 96] on button at bounding box center [635, 101] width 14 height 15
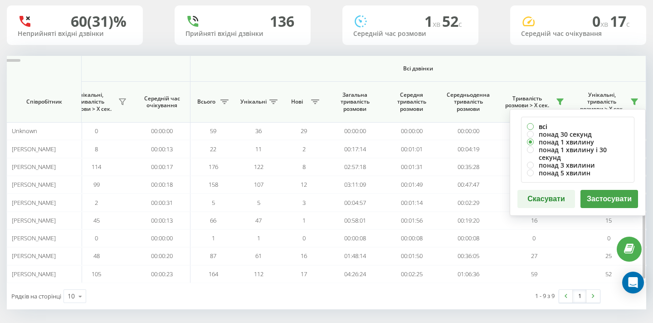
click at [542, 125] on label "всі" at bounding box center [578, 127] width 102 height 8
radio input "true"
click at [598, 190] on button "Застосувати" at bounding box center [610, 199] width 58 height 18
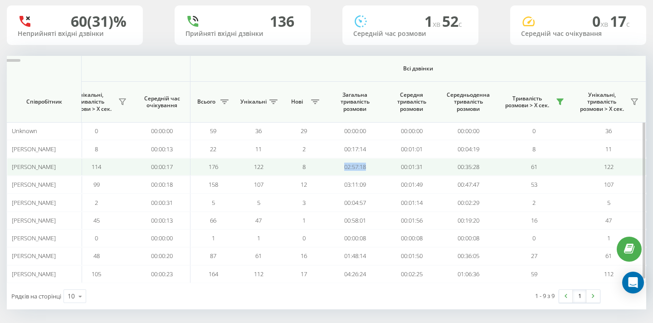
drag, startPoint x: 343, startPoint y: 164, endPoint x: 367, endPoint y: 164, distance: 23.6
click at [367, 164] on td "02:57:18" at bounding box center [355, 167] width 57 height 18
copy td "02:57:18"
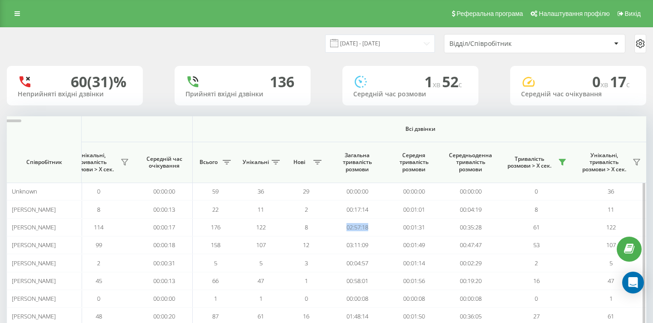
scroll to position [0, 0]
click at [393, 50] on input "[DATE] - [DATE]" at bounding box center [380, 43] width 110 height 18
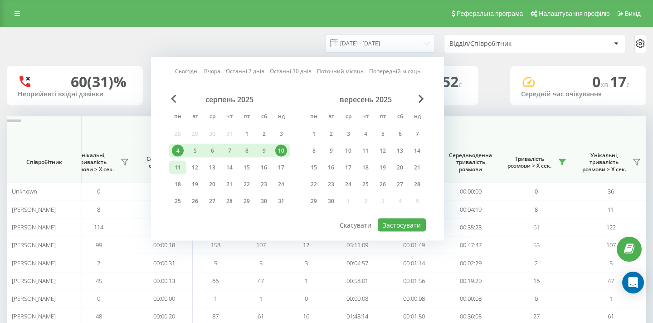
click at [182, 172] on div "11" at bounding box center [178, 168] width 12 height 12
click at [278, 173] on div "17" at bounding box center [281, 168] width 12 height 12
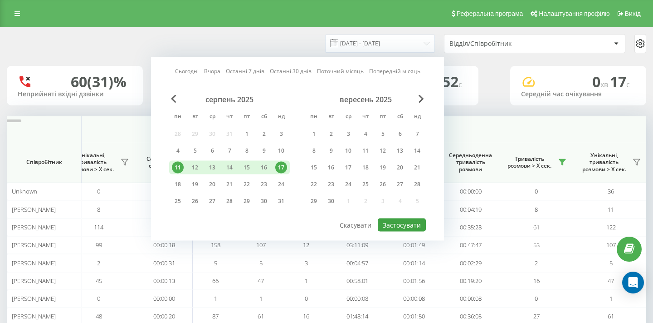
click at [402, 231] on button "Застосувати" at bounding box center [402, 224] width 48 height 13
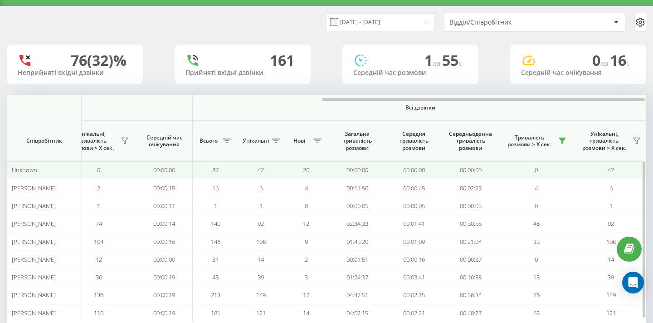
scroll to position [23, 0]
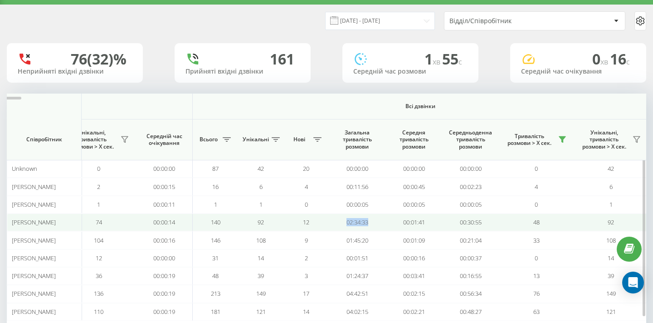
drag, startPoint x: 371, startPoint y: 229, endPoint x: 341, endPoint y: 229, distance: 30.4
click at [341, 229] on td "02:34:33" at bounding box center [357, 222] width 57 height 18
copy td "02:34:33"
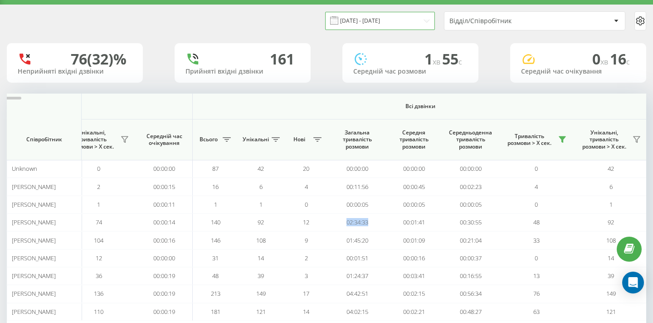
click at [390, 29] on input "[DATE] - [DATE]" at bounding box center [380, 21] width 110 height 18
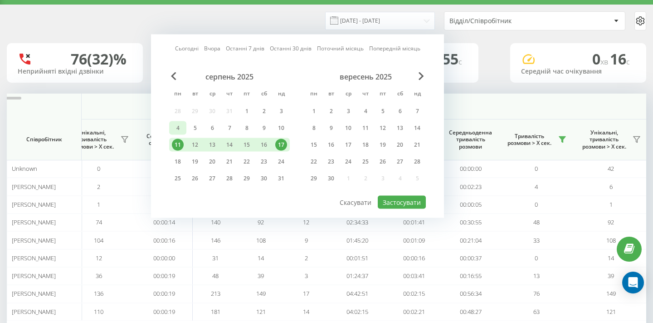
click at [182, 132] on div "4" at bounding box center [178, 128] width 12 height 12
click at [283, 133] on div "10" at bounding box center [281, 128] width 12 height 12
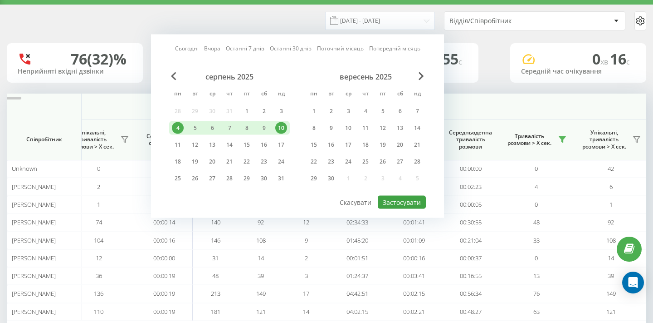
click at [402, 203] on button "Застосувати" at bounding box center [402, 202] width 48 height 13
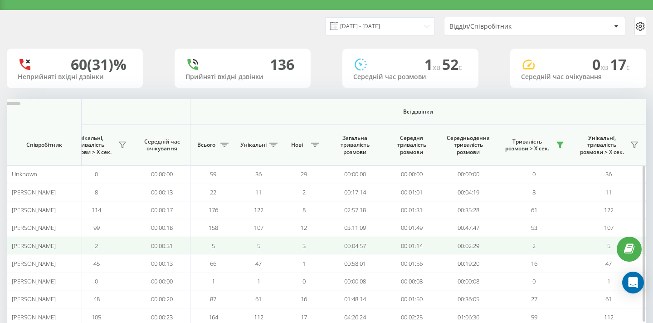
scroll to position [17, 0]
drag, startPoint x: 370, startPoint y: 253, endPoint x: 343, endPoint y: 253, distance: 27.2
click at [343, 253] on td "00:04:57" at bounding box center [355, 245] width 57 height 18
copy td "00:04:57"
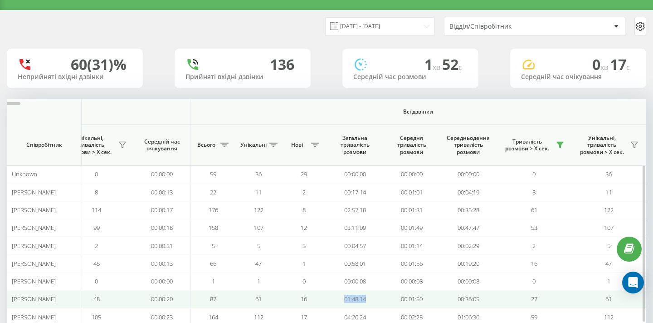
drag, startPoint x: 369, startPoint y: 303, endPoint x: 344, endPoint y: 303, distance: 25.4
click at [344, 303] on td "01:48:14" at bounding box center [355, 299] width 57 height 18
copy td "01:48:14"
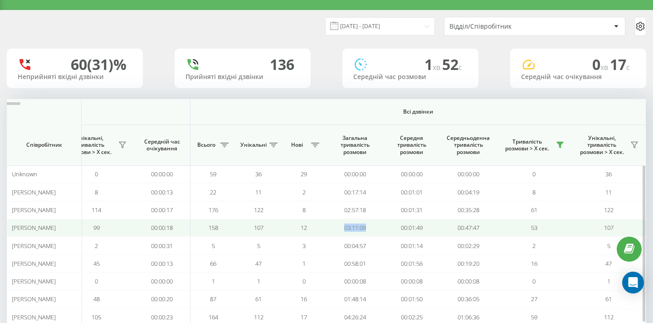
drag, startPoint x: 372, startPoint y: 233, endPoint x: 344, endPoint y: 233, distance: 27.7
click at [344, 233] on td "03:11:09" at bounding box center [355, 228] width 57 height 18
copy td "03:11:09"
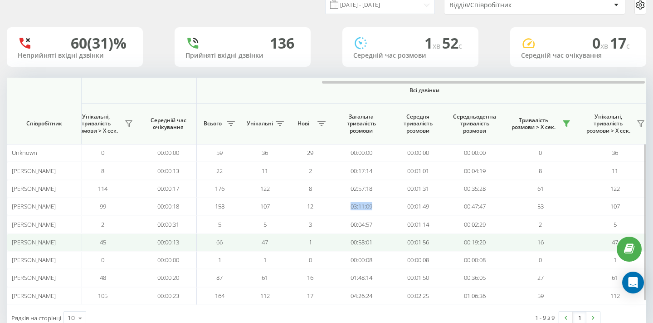
scroll to position [0, 619]
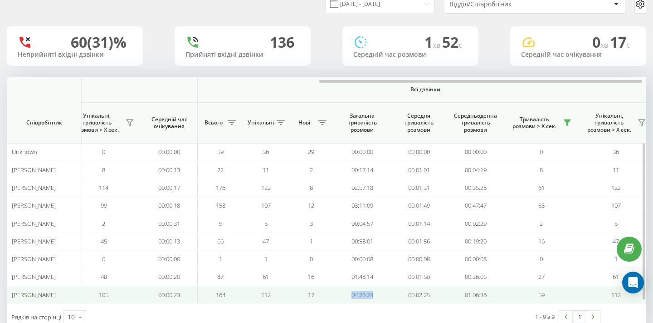
drag, startPoint x: 376, startPoint y: 299, endPoint x: 352, endPoint y: 299, distance: 24.0
click at [352, 299] on td "04:26:24" at bounding box center [362, 295] width 57 height 18
copy td "04:26:24"
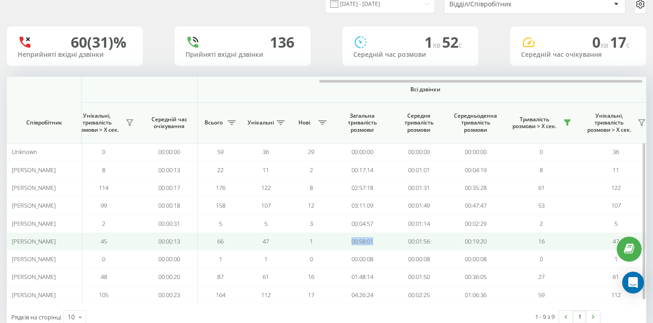
drag, startPoint x: 372, startPoint y: 245, endPoint x: 348, endPoint y: 245, distance: 24.0
click at [348, 245] on td "00:58:01" at bounding box center [362, 241] width 57 height 18
copy td "00:58:01"
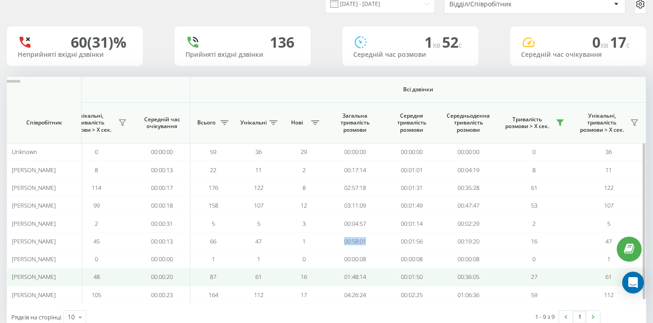
scroll to position [40, 0]
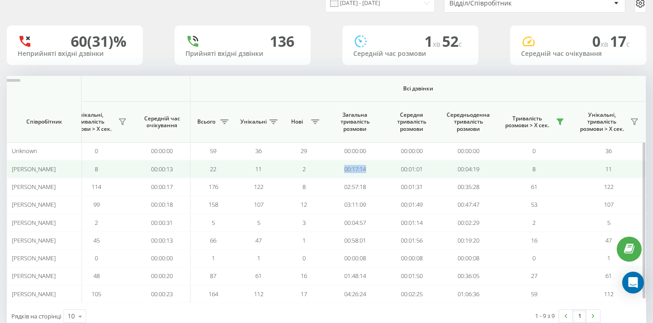
drag, startPoint x: 368, startPoint y: 167, endPoint x: 344, endPoint y: 168, distance: 23.6
click at [344, 168] on td "00:17:14" at bounding box center [355, 169] width 57 height 18
copy td "00:17:14"
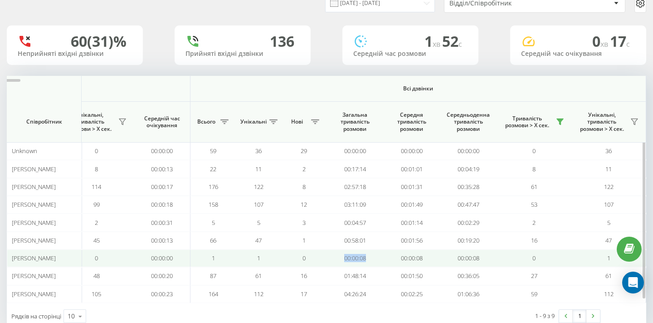
drag, startPoint x: 368, startPoint y: 255, endPoint x: 343, endPoint y: 255, distance: 25.0
click at [343, 255] on td "00:00:08" at bounding box center [355, 258] width 57 height 18
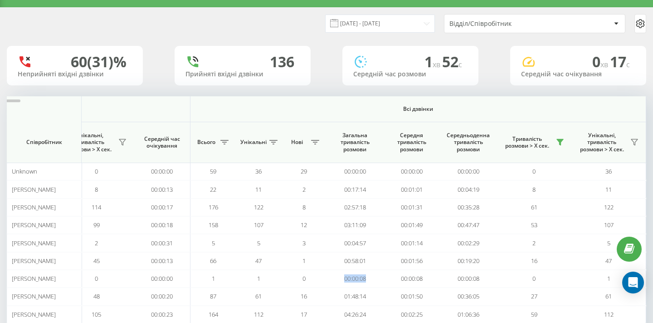
scroll to position [16, 0]
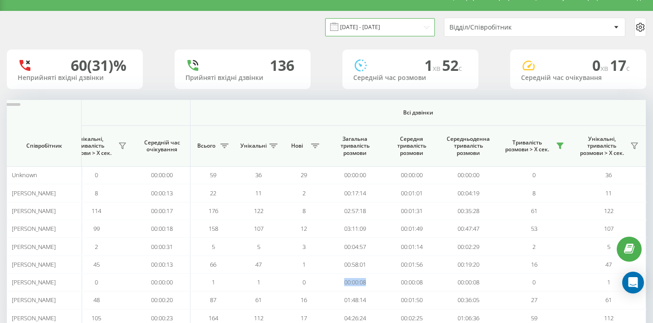
click at [412, 36] on input "[DATE] - [DATE]" at bounding box center [380, 27] width 110 height 18
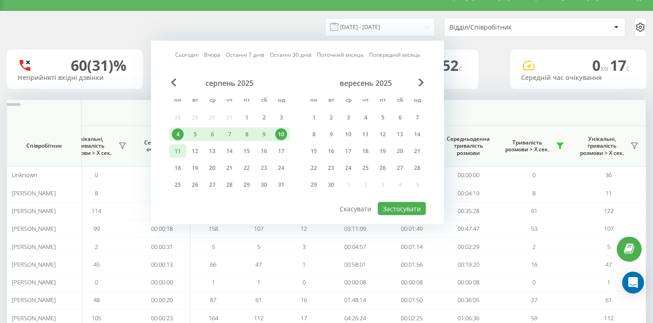
click at [180, 157] on div "11" at bounding box center [178, 151] width 12 height 12
click at [280, 157] on div "17" at bounding box center [281, 151] width 12 height 12
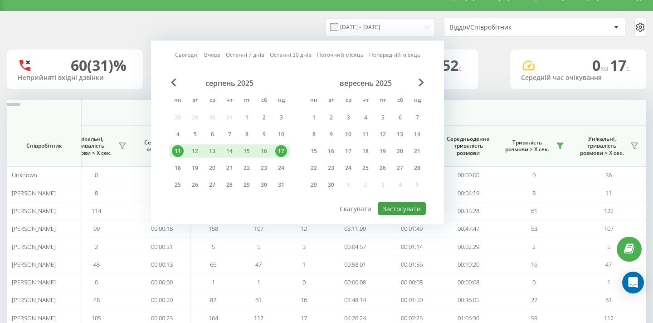
click at [404, 215] on button "Застосувати" at bounding box center [402, 208] width 48 height 13
type input "[DATE] - [DATE]"
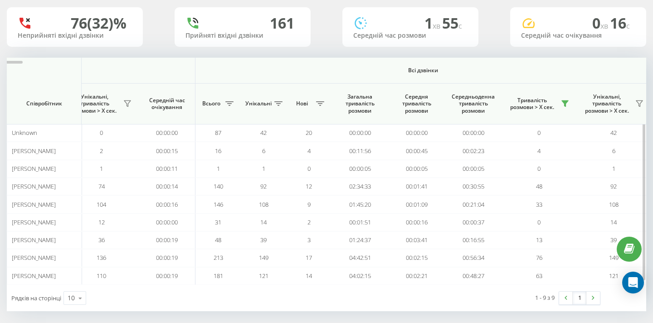
scroll to position [58, 0]
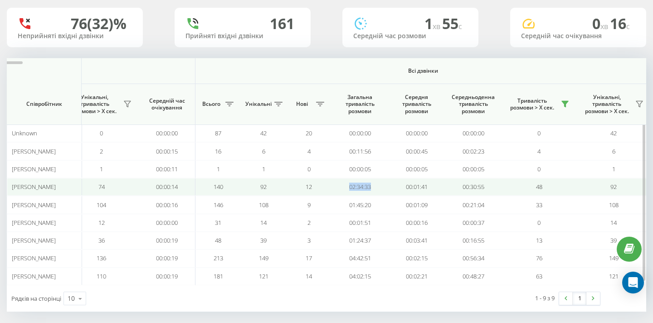
drag, startPoint x: 373, startPoint y: 194, endPoint x: 345, endPoint y: 193, distance: 27.2
click at [345, 193] on td "02:34:33" at bounding box center [360, 187] width 57 height 18
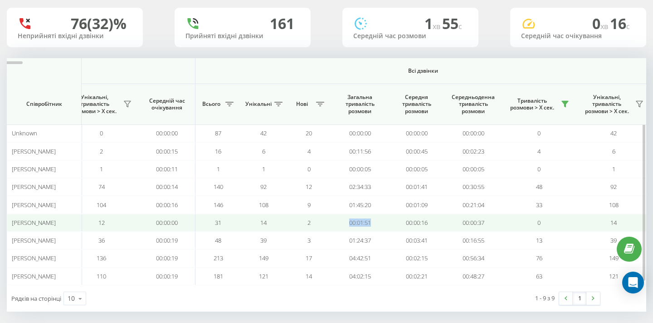
drag, startPoint x: 348, startPoint y: 228, endPoint x: 372, endPoint y: 228, distance: 23.6
click at [372, 228] on td "00:01:51" at bounding box center [360, 223] width 57 height 18
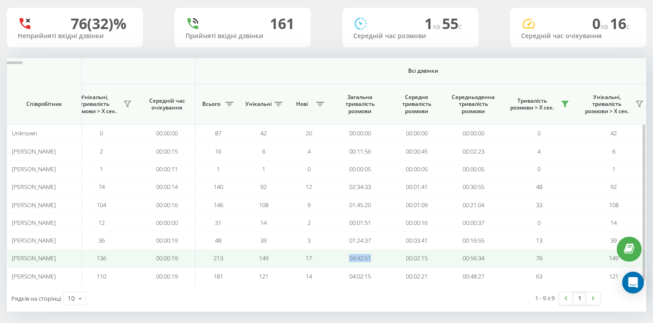
drag, startPoint x: 379, startPoint y: 261, endPoint x: 348, endPoint y: 261, distance: 30.4
click at [348, 261] on td "04:42:51" at bounding box center [360, 258] width 57 height 18
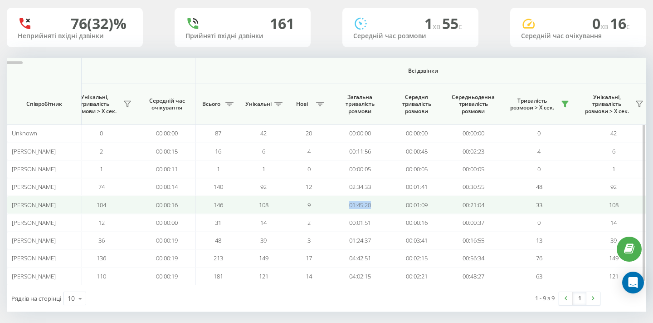
drag, startPoint x: 374, startPoint y: 211, endPoint x: 341, endPoint y: 211, distance: 33.1
click at [341, 211] on td "01:45:20" at bounding box center [360, 205] width 57 height 18
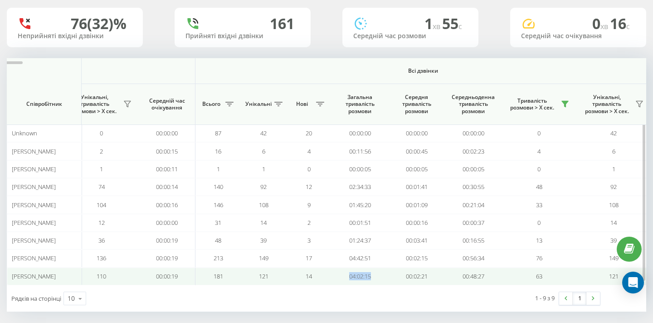
drag, startPoint x: 373, startPoint y: 281, endPoint x: 349, endPoint y: 281, distance: 23.6
click at [349, 281] on td "04:02:15" at bounding box center [360, 276] width 57 height 18
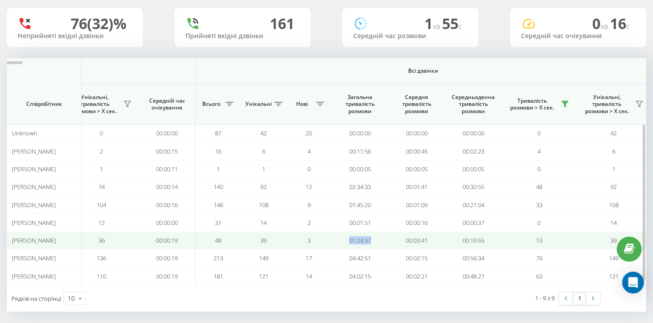
drag, startPoint x: 373, startPoint y: 245, endPoint x: 348, endPoint y: 245, distance: 25.4
click at [348, 245] on td "01:24:37" at bounding box center [360, 240] width 57 height 18
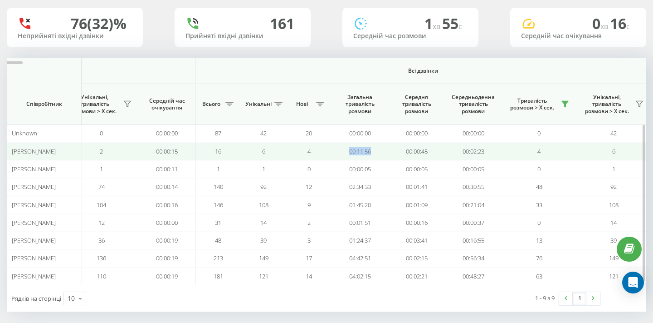
drag, startPoint x: 377, startPoint y: 157, endPoint x: 338, endPoint y: 157, distance: 38.6
click at [338, 157] on td "00:11:56" at bounding box center [360, 151] width 57 height 18
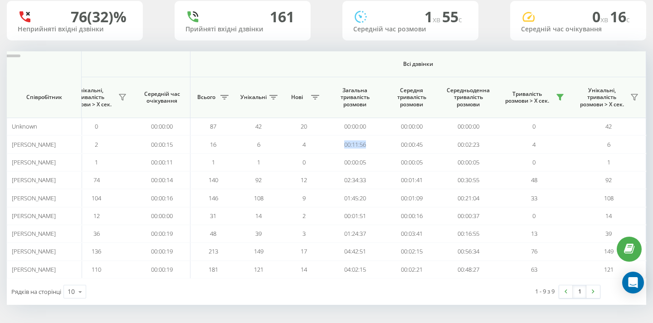
scroll to position [60, 0]
